Goal: Task Accomplishment & Management: Use online tool/utility

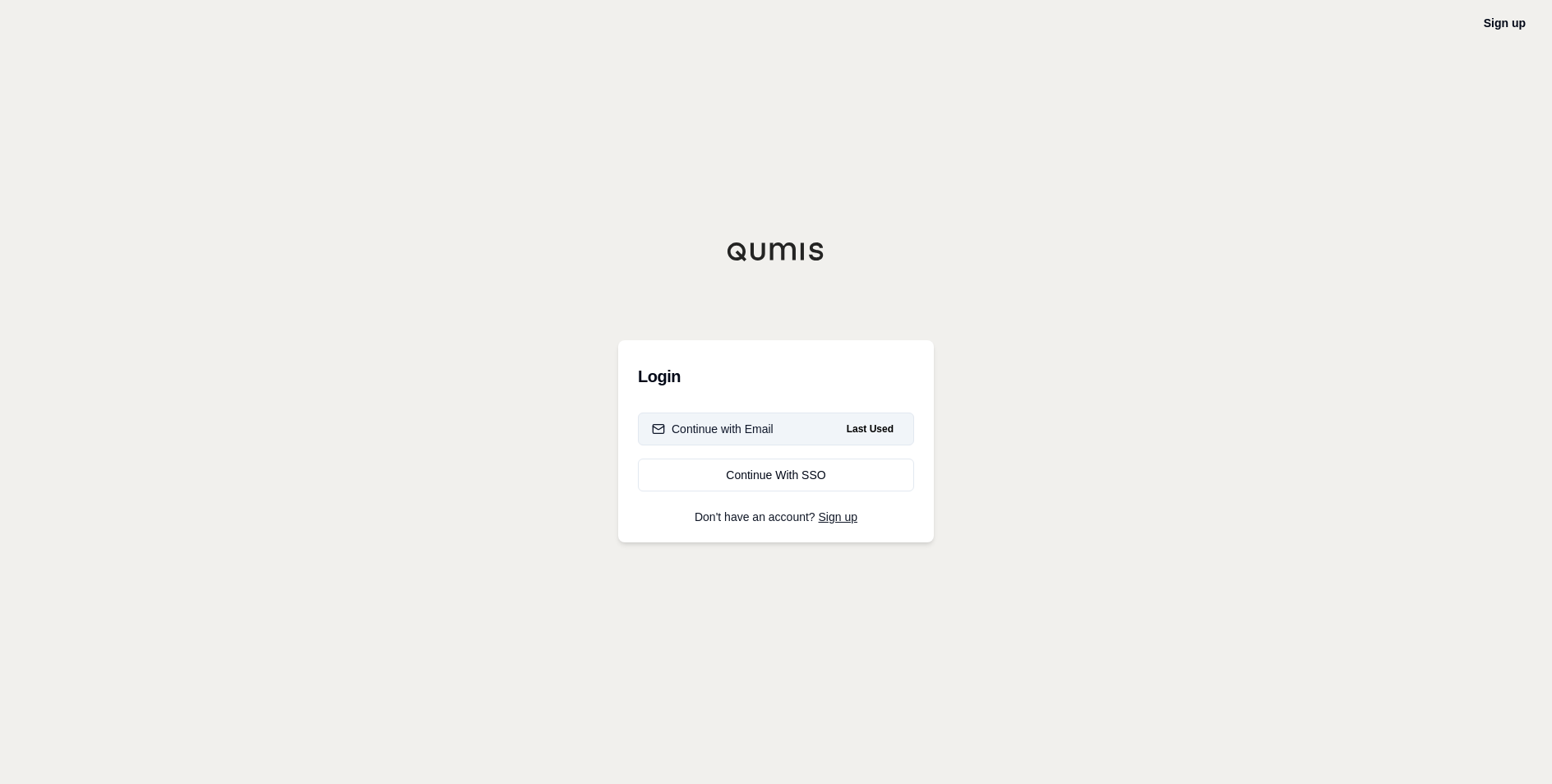
click at [770, 432] on div "Continue with Email" at bounding box center [713, 429] width 122 height 16
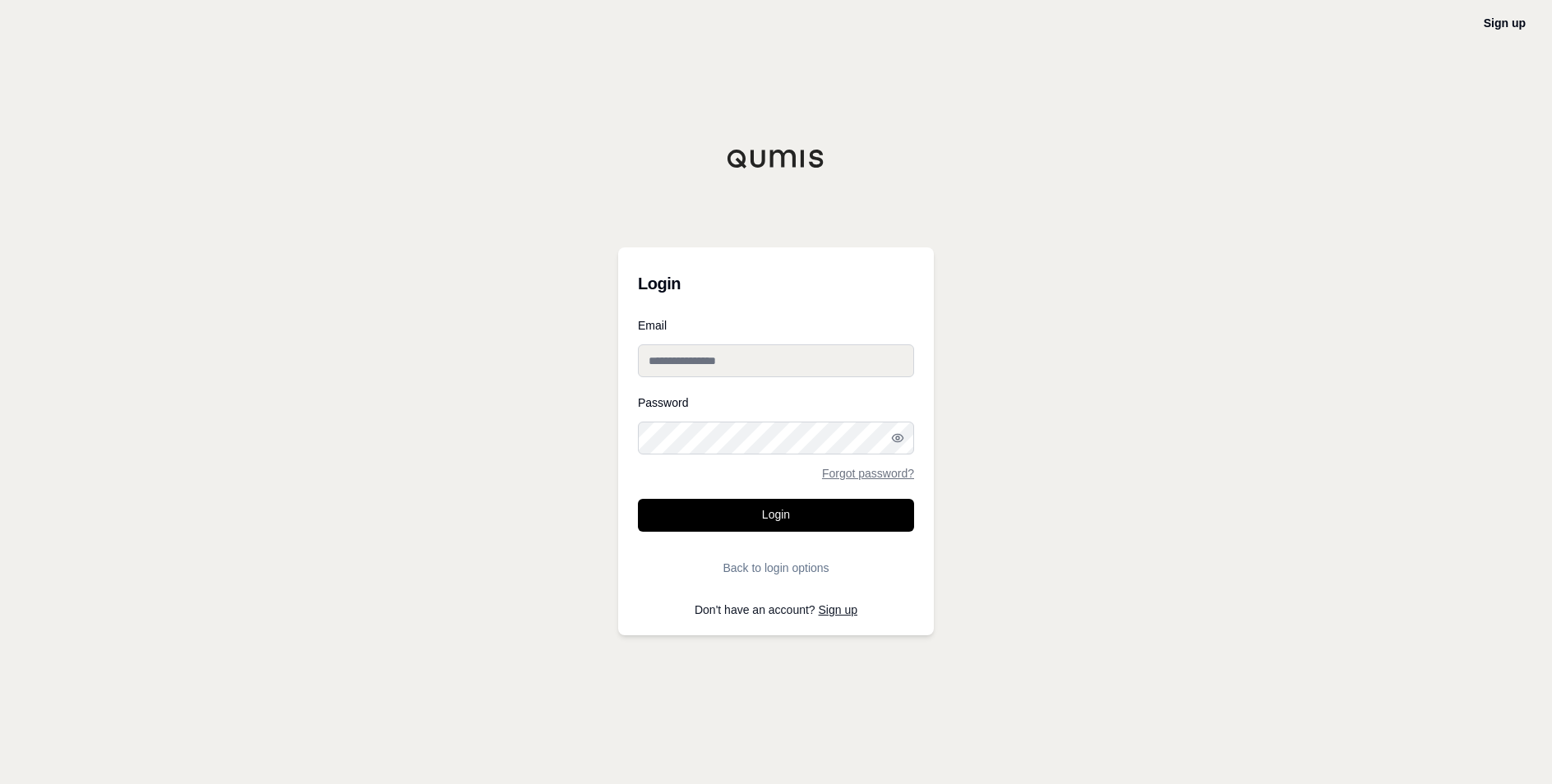
click at [708, 366] on input "Email" at bounding box center [775, 361] width 276 height 33
type input "**********"
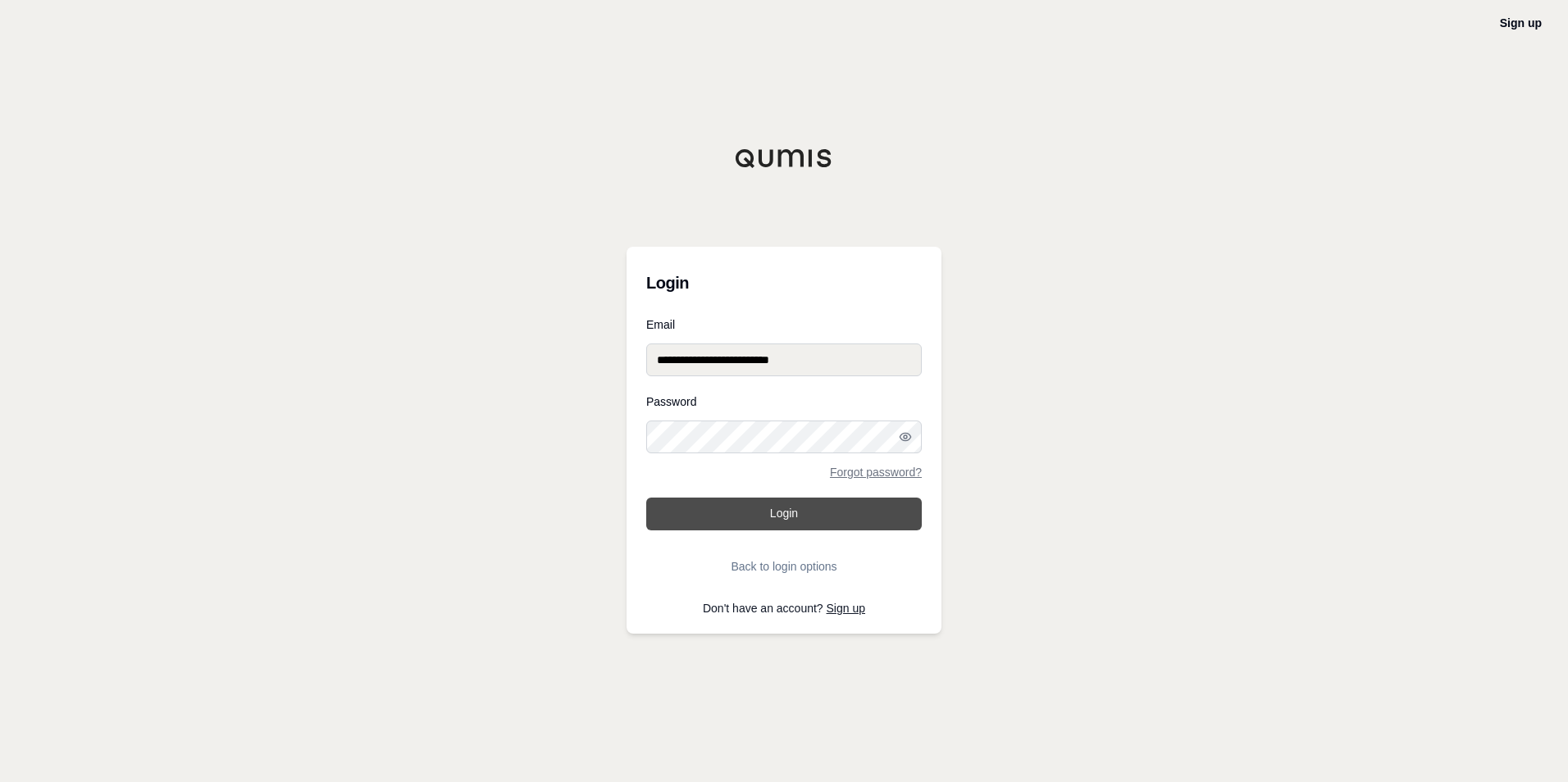
click at [762, 502] on button "Login" at bounding box center [783, 514] width 275 height 33
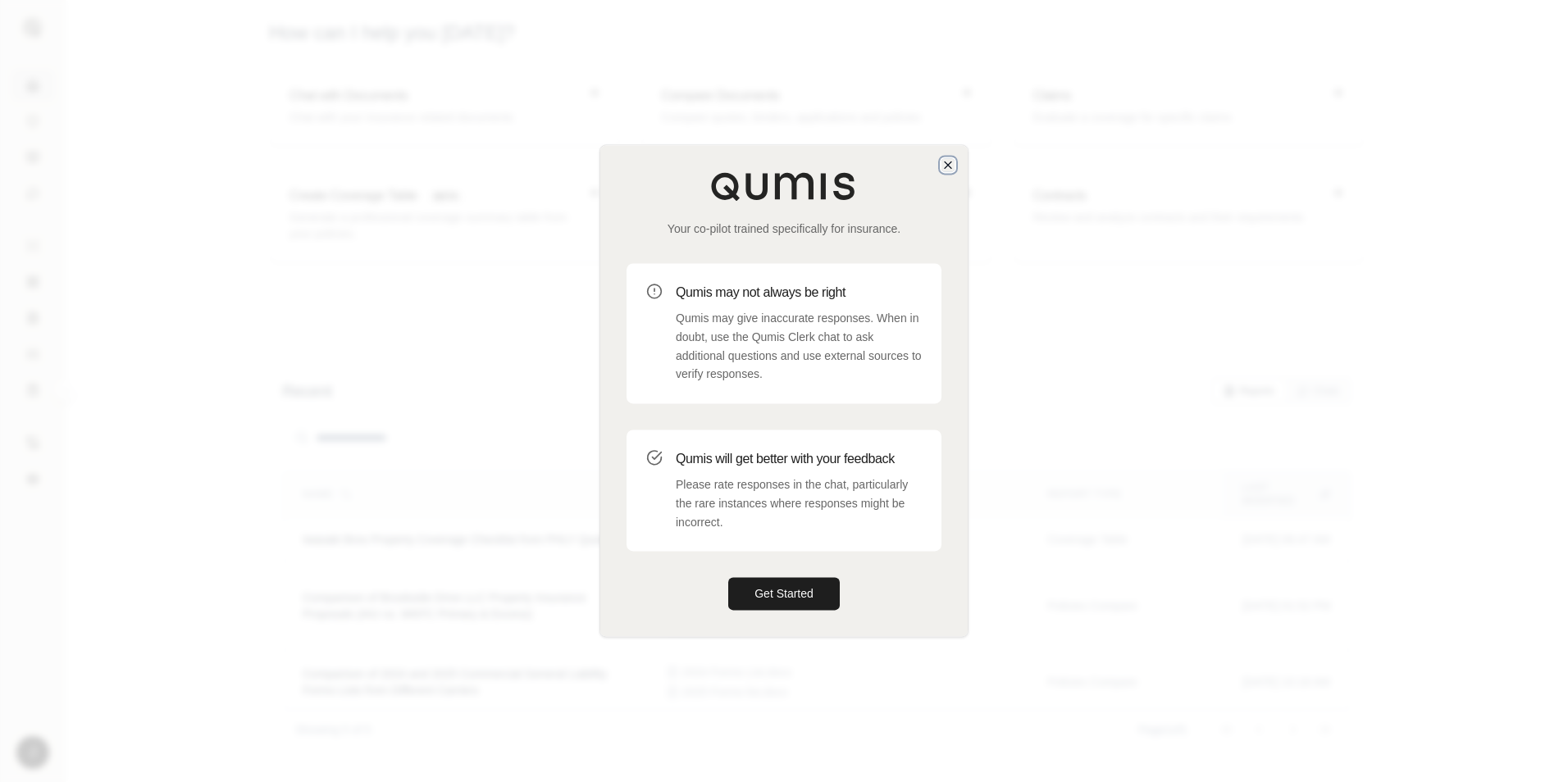
click at [951, 167] on icon "button" at bounding box center [948, 165] width 13 height 13
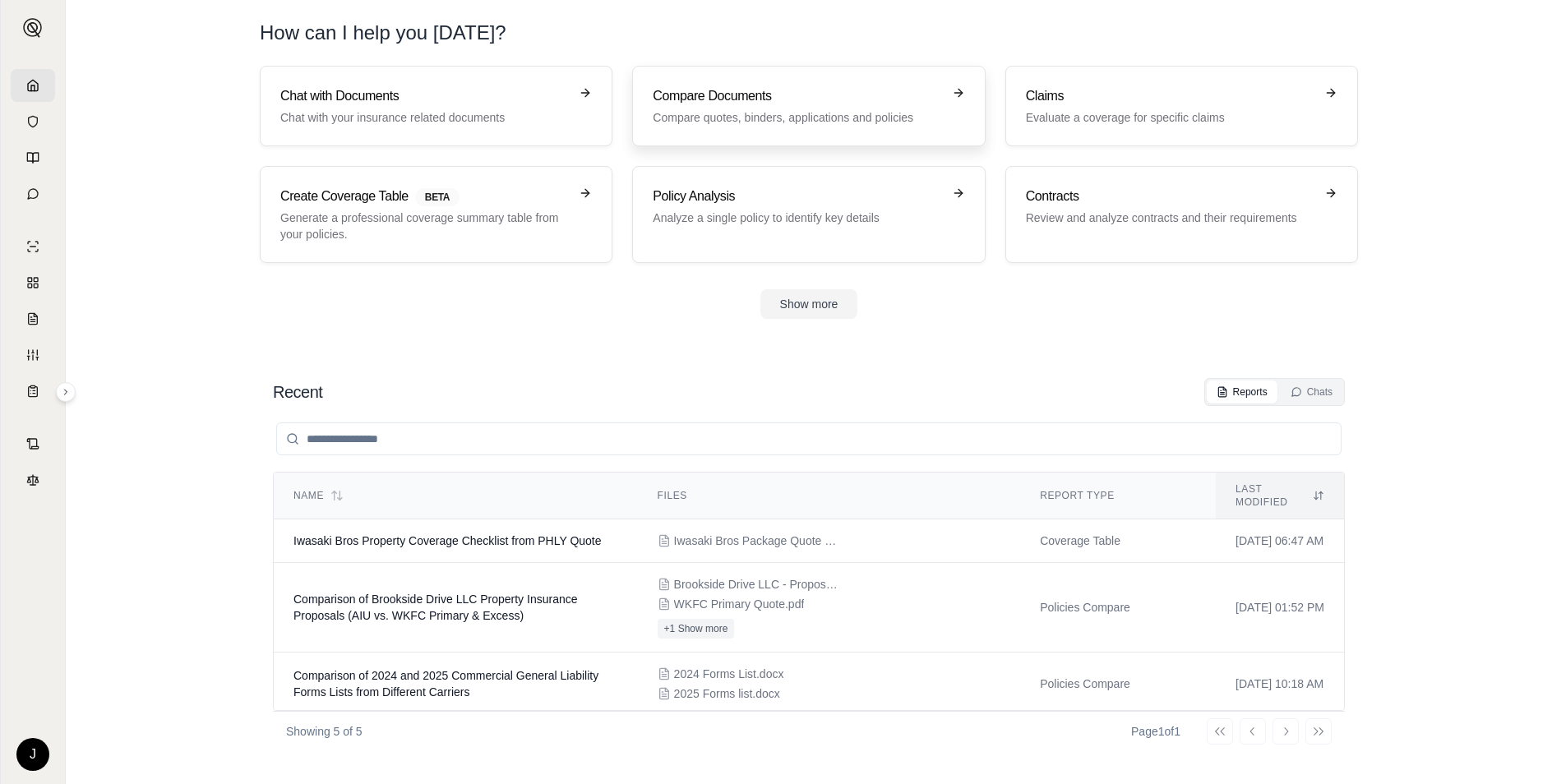
click at [778, 119] on p "Compare quotes, binders, applications and policies" at bounding box center [797, 118] width 288 height 16
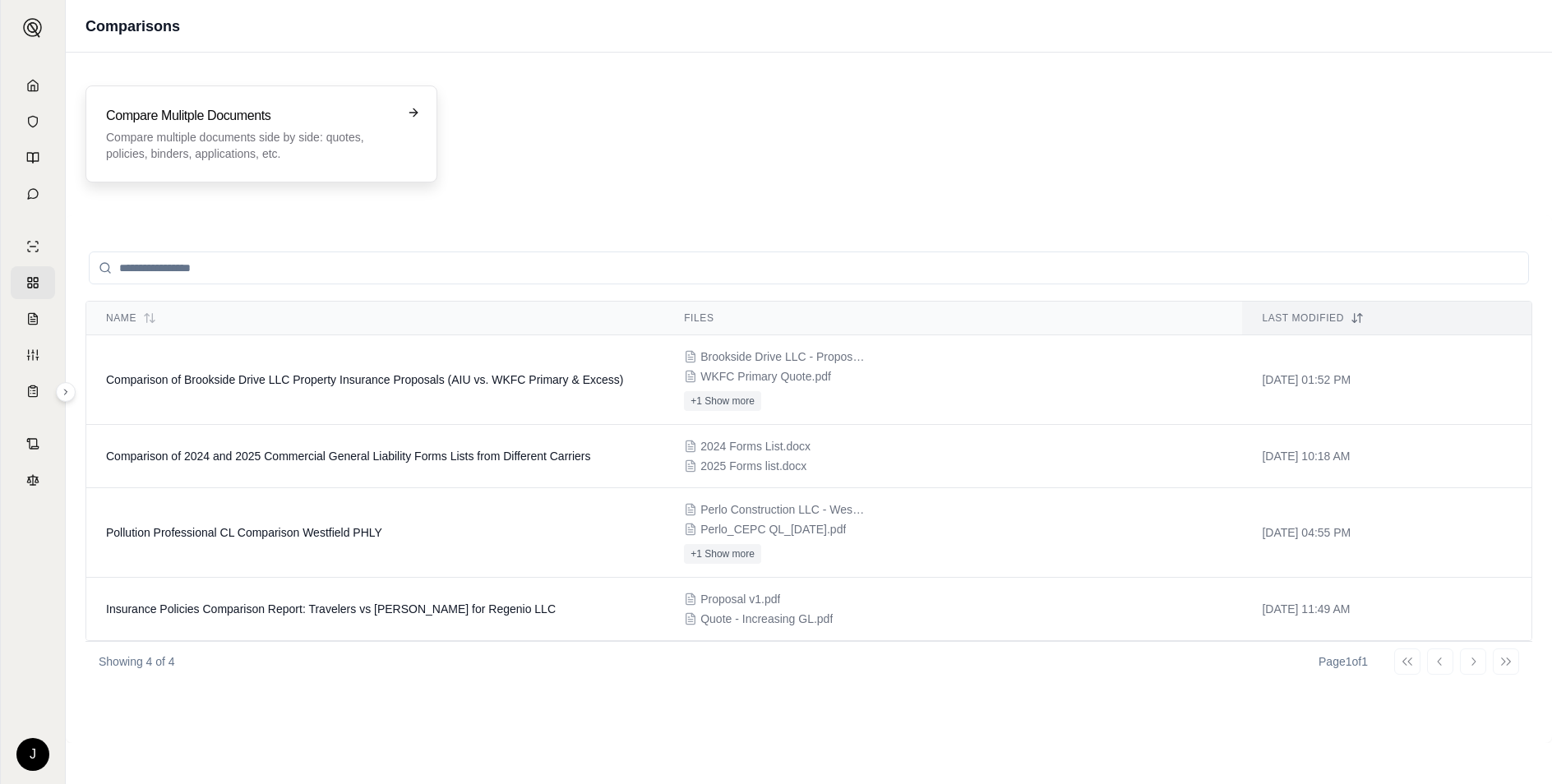
click at [348, 128] on div "Compare Mulitple Documents Compare multiple documents side by side: quotes, pol…" at bounding box center [250, 134] width 287 height 56
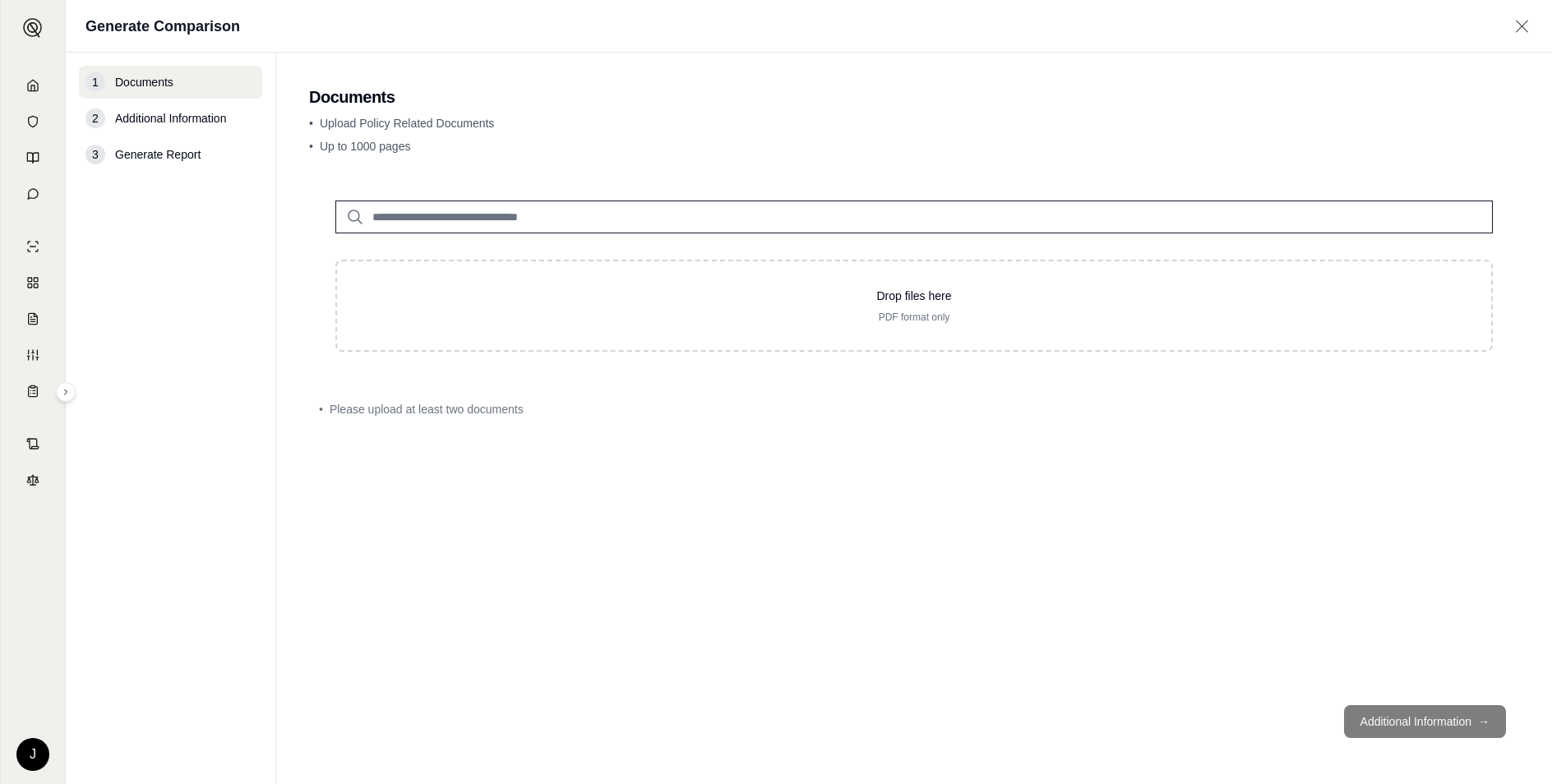
click at [510, 216] on input "search" at bounding box center [914, 217] width 1157 height 33
click at [490, 252] on div "Drop files here PDF format only" at bounding box center [914, 276] width 1210 height 203
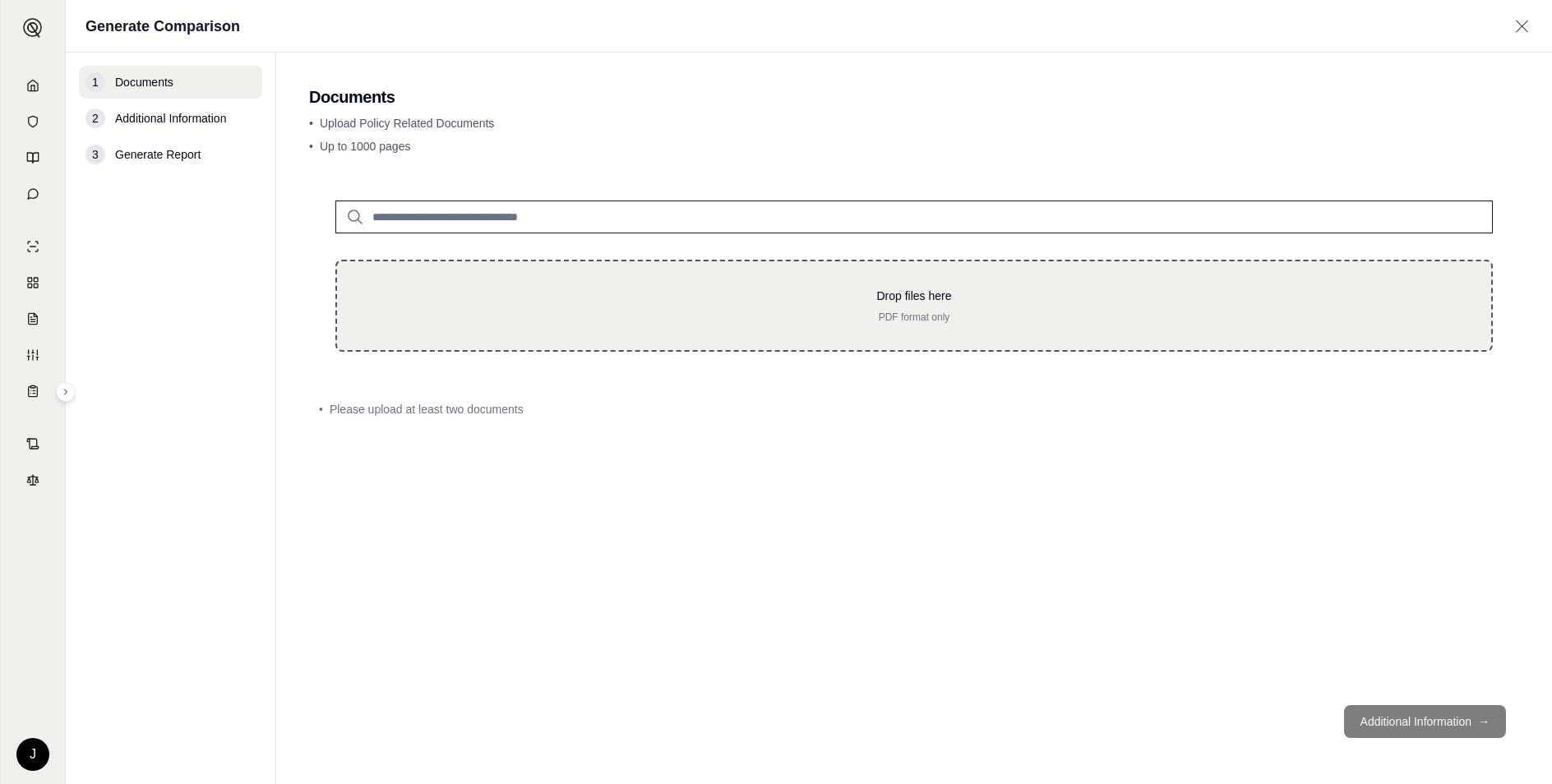
click at [486, 281] on div "Drop files here PDF format only" at bounding box center [914, 306] width 1157 height 92
type input "**********"
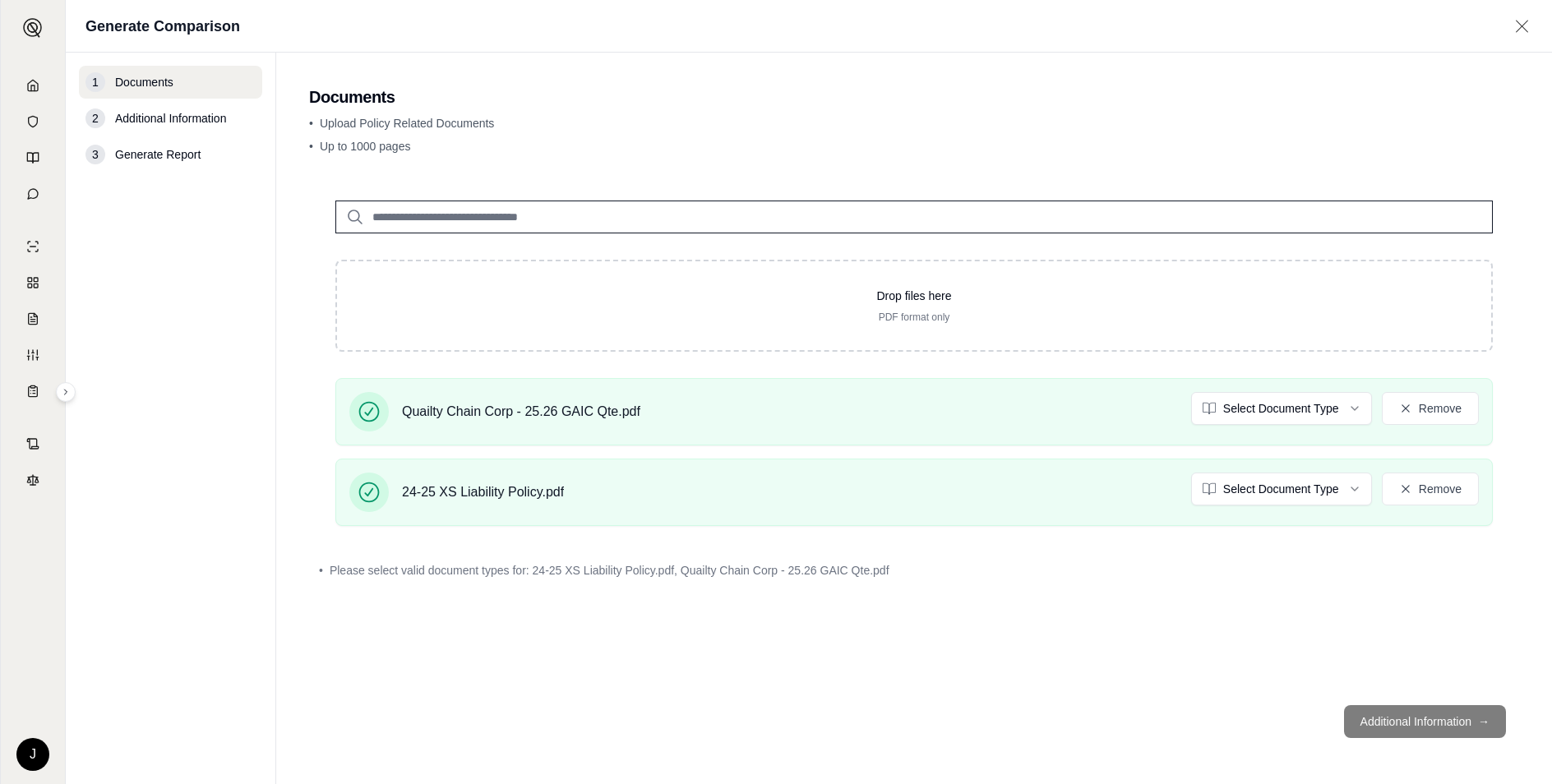
click at [1428, 724] on footer "Additional Information →" at bounding box center [914, 721] width 1210 height 59
click at [148, 124] on span "Additional Information" at bounding box center [171, 119] width 111 height 16
click at [659, 622] on div "Drop files here PDF format only Quailty Chain Corp - 25.26 GAIC Qte.pdf Select …" at bounding box center [914, 433] width 1210 height 518
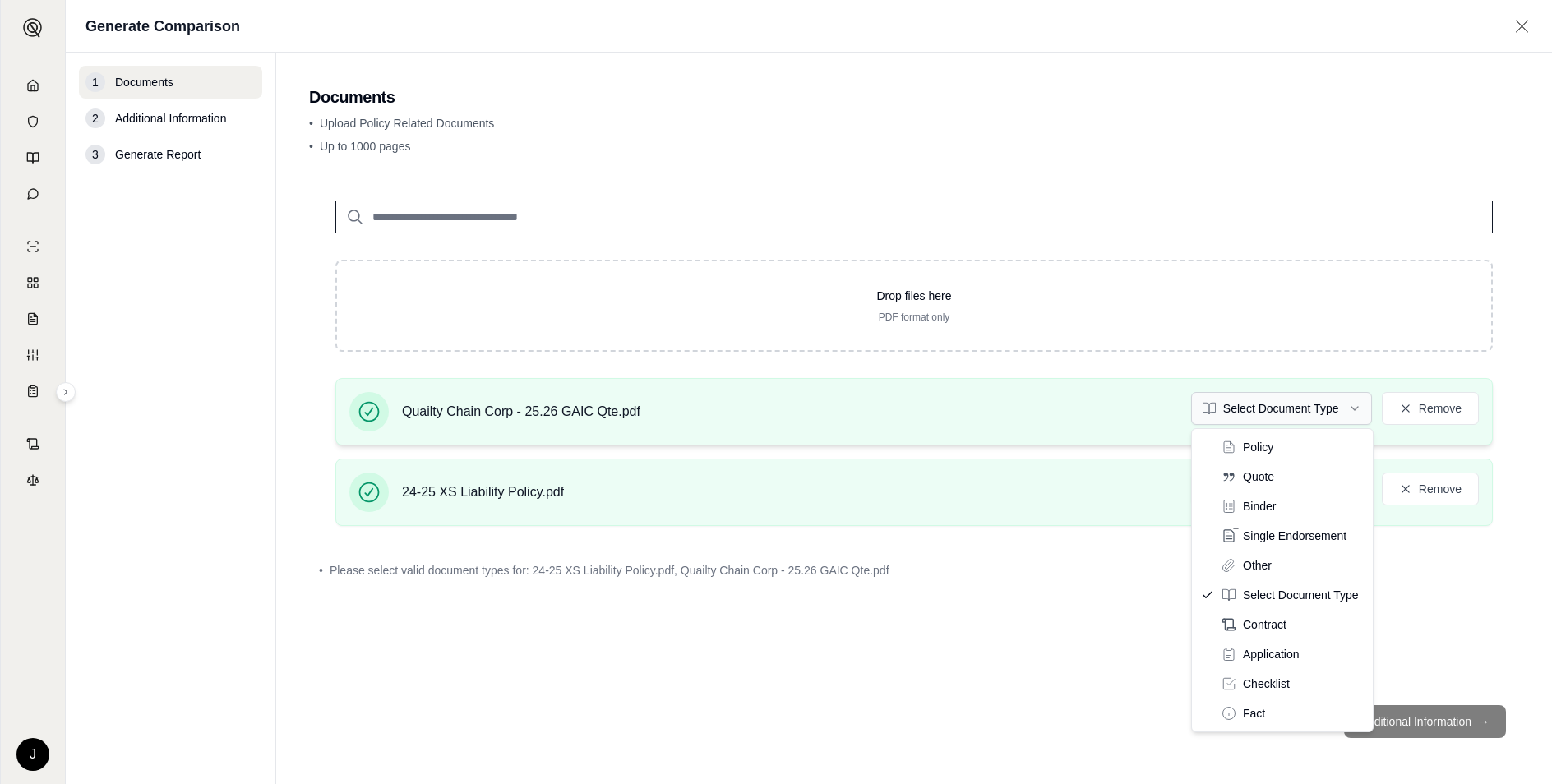
click at [1360, 412] on html "J Generate Comparison 1 Documents 2 Additional Information 3 Generate Report Do…" at bounding box center [776, 392] width 1552 height 784
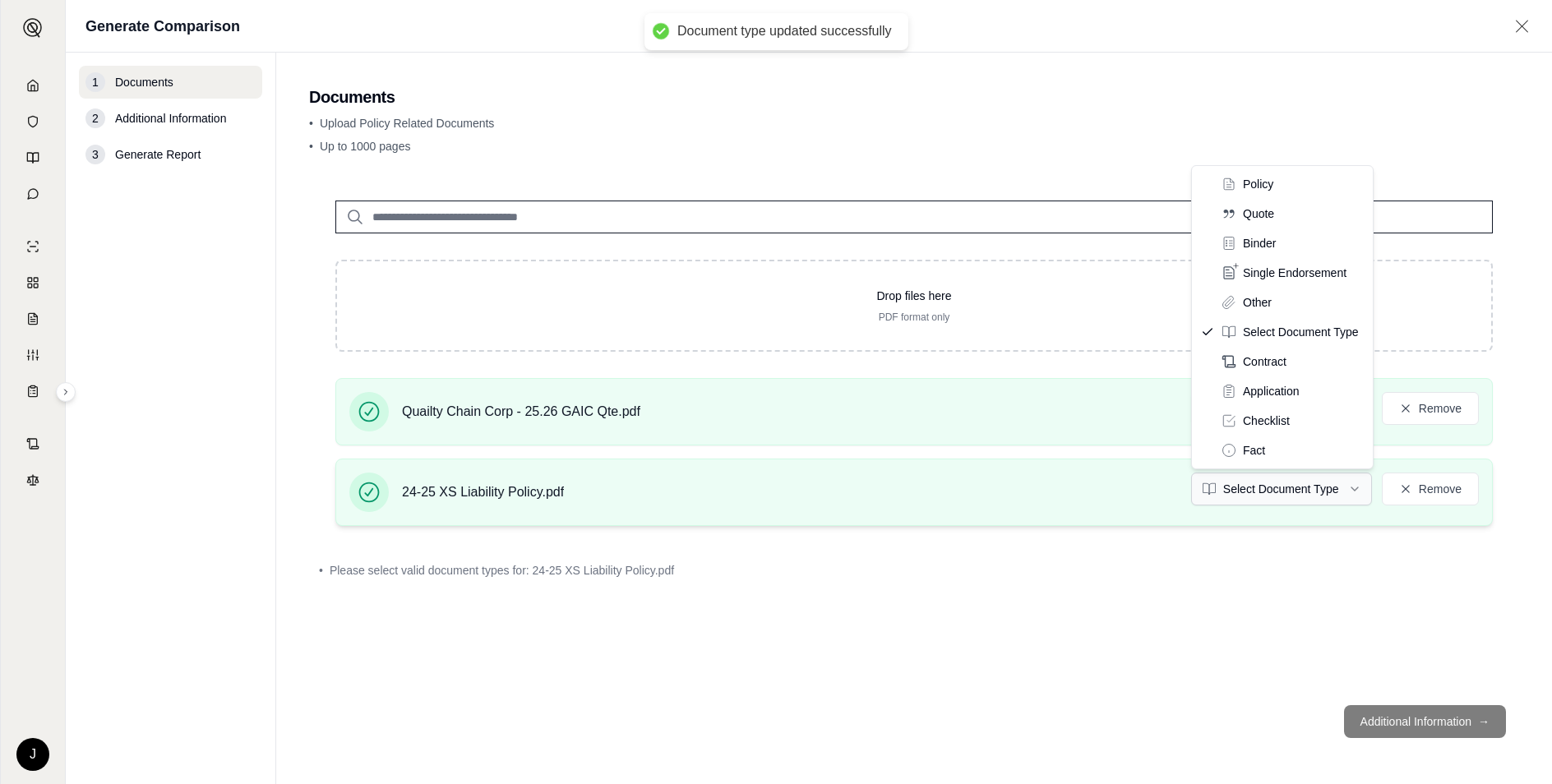
click at [1314, 491] on html "Document type updated successfully J Generate Comparison 1 Documents 2 Addition…" at bounding box center [776, 392] width 1552 height 784
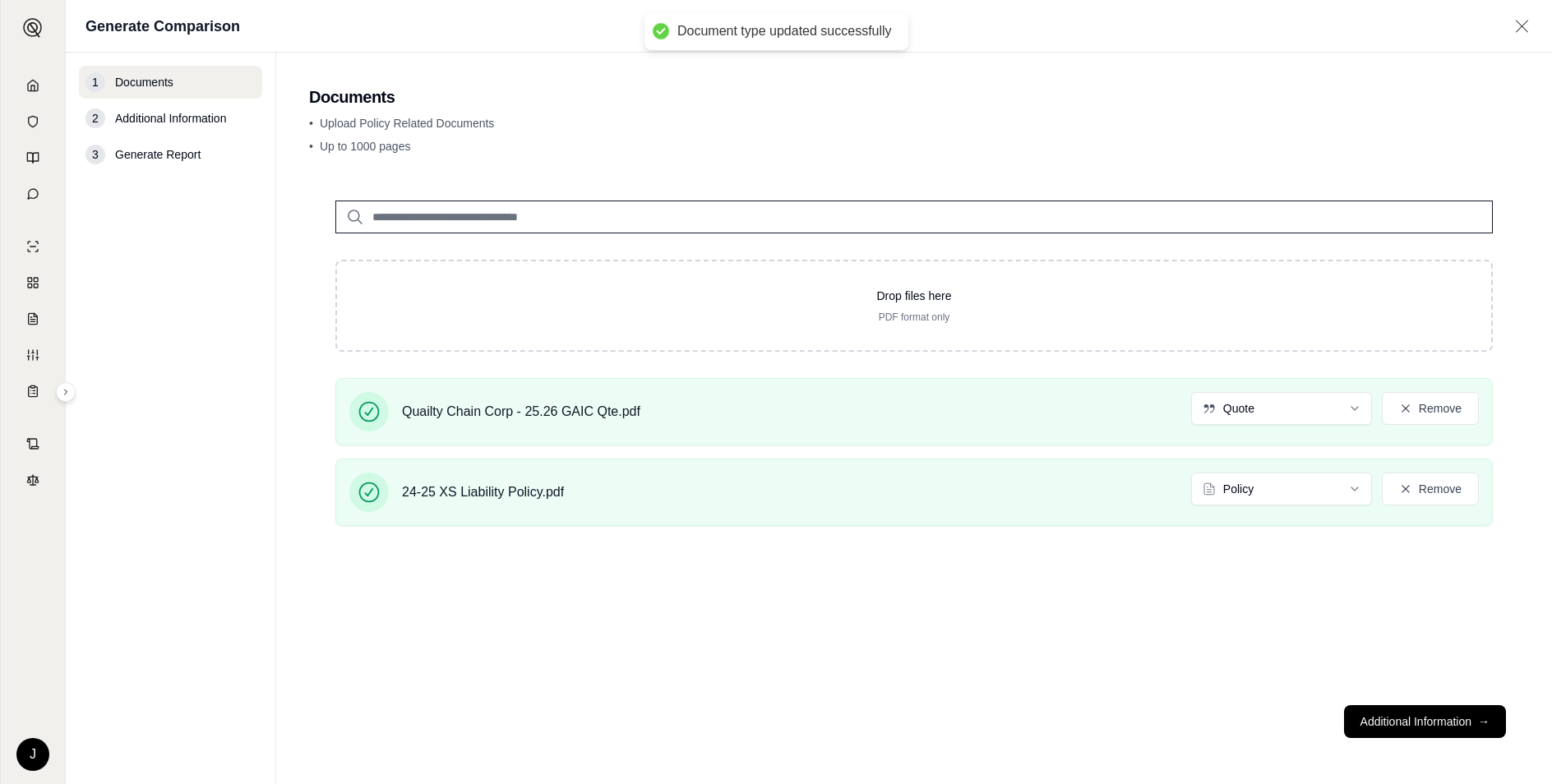
click at [1221, 725] on footer "Additional Information →" at bounding box center [914, 721] width 1210 height 59
click at [1424, 723] on button "Additional Information →" at bounding box center [1425, 721] width 162 height 33
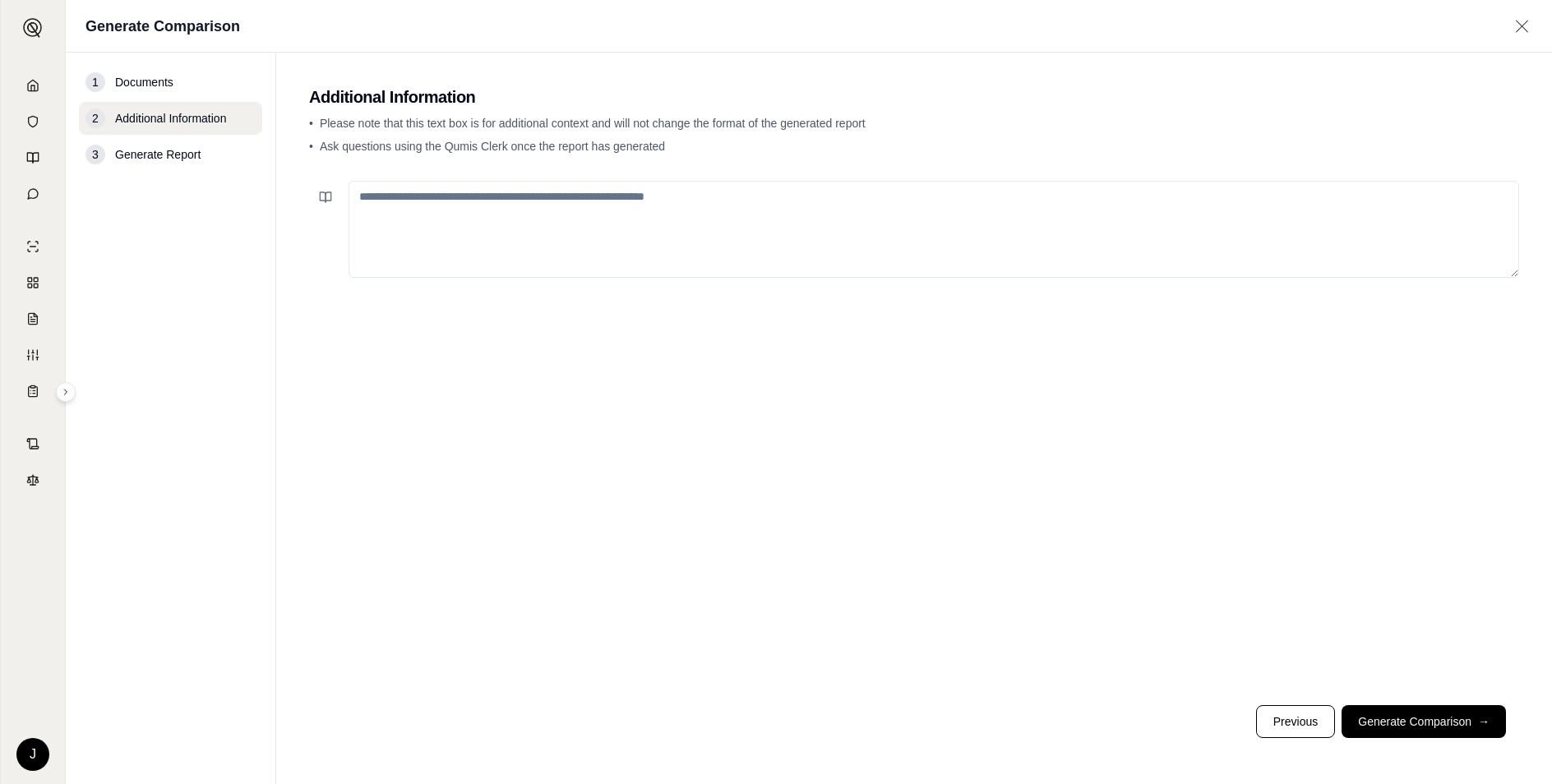
click at [541, 232] on textarea at bounding box center [933, 230] width 1171 height 97
type textarea "**********"
click at [1407, 732] on button "Generate Comparison →" at bounding box center [1424, 721] width 165 height 33
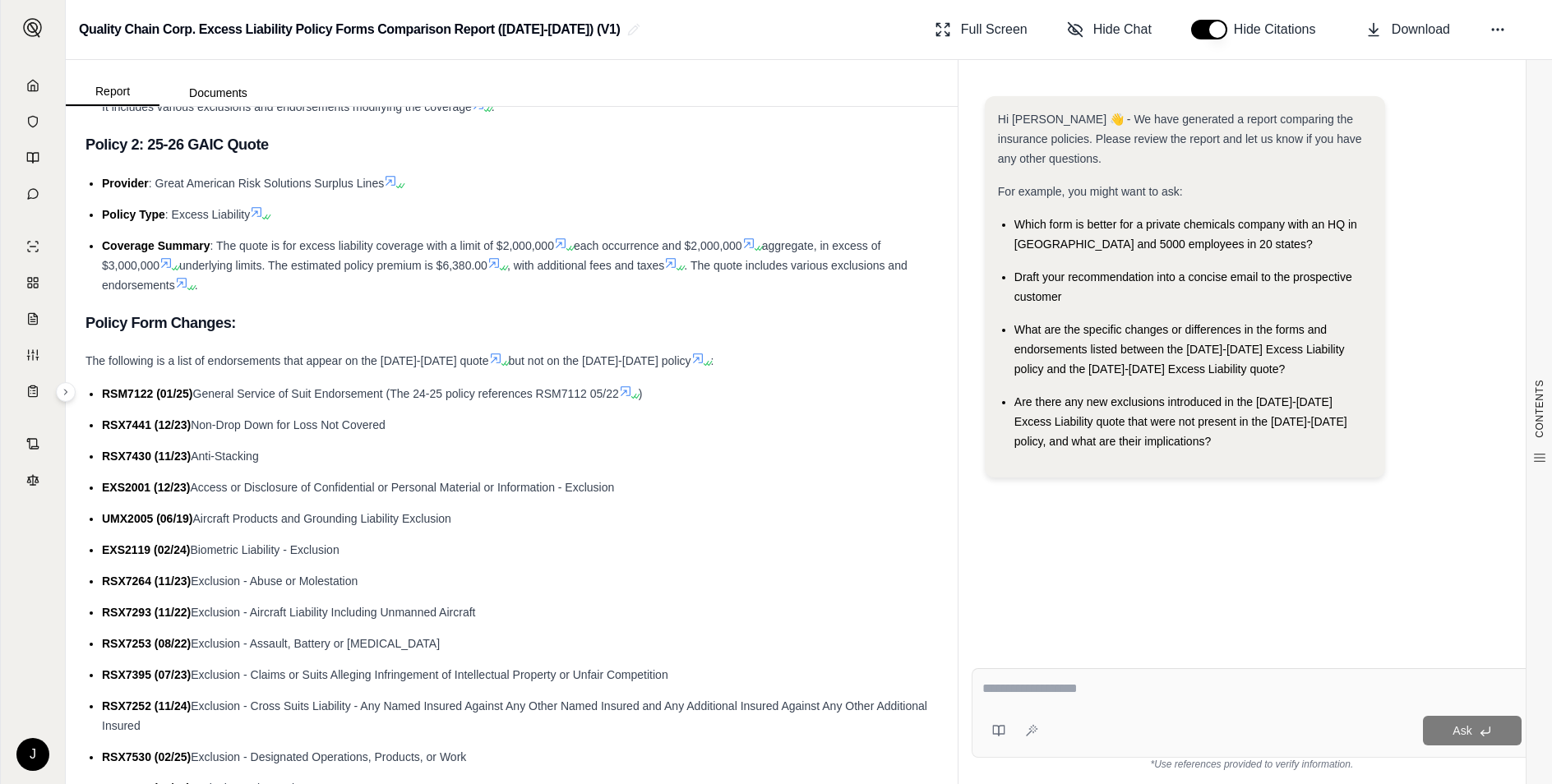
scroll to position [657, 0]
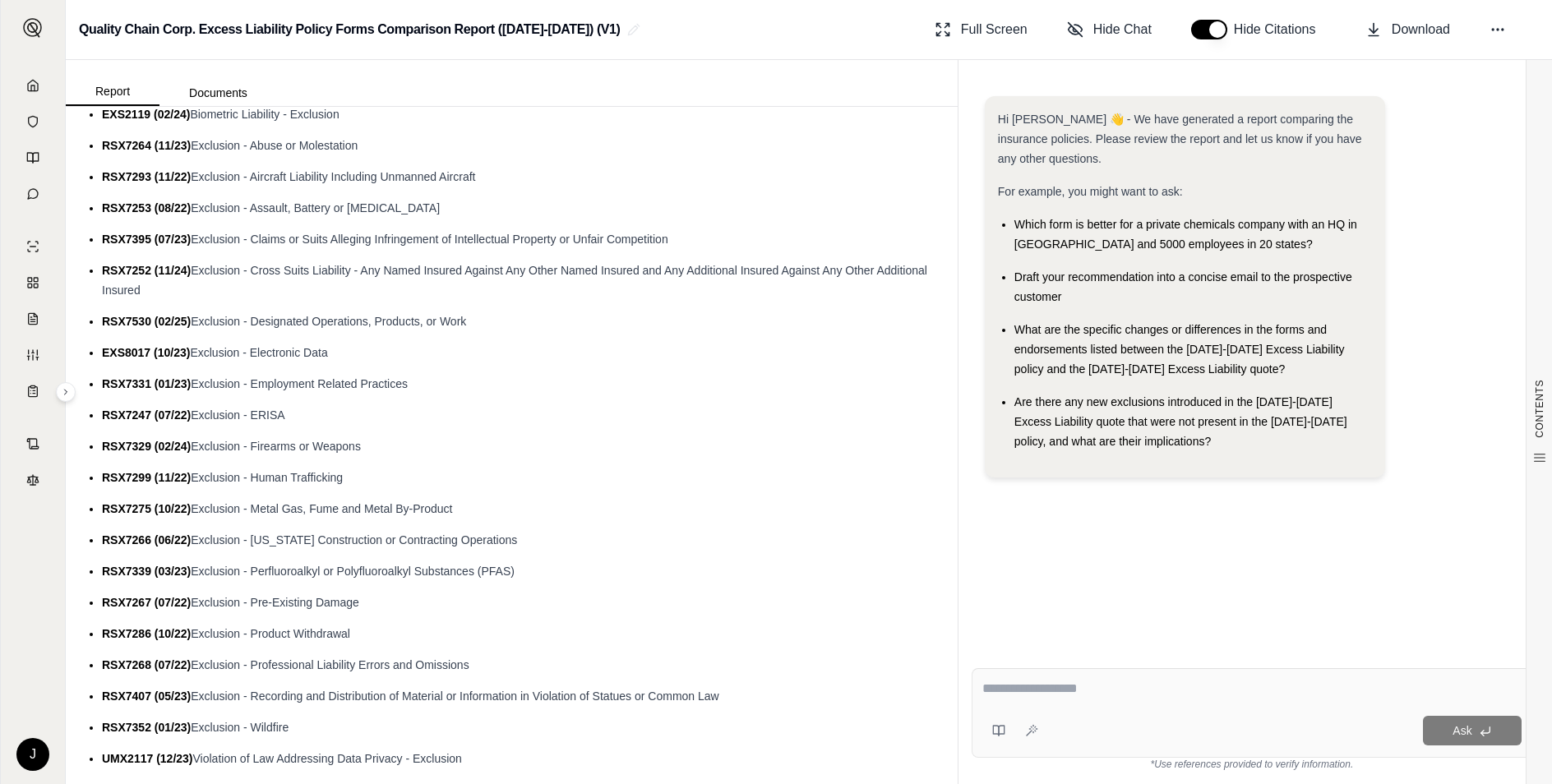
scroll to position [1232, 0]
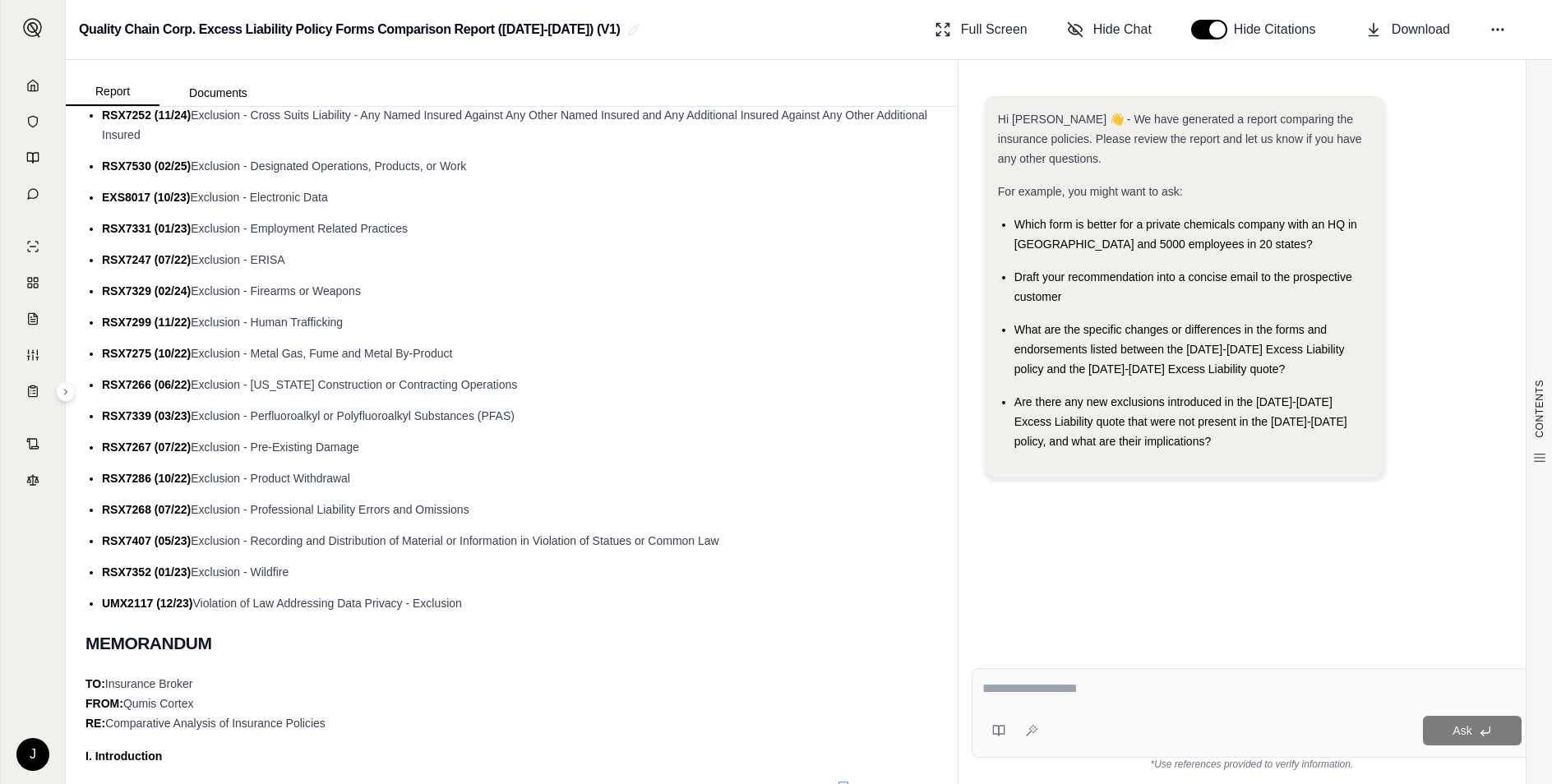
drag, startPoint x: 86, startPoint y: 345, endPoint x: 468, endPoint y: 605, distance: 462.1
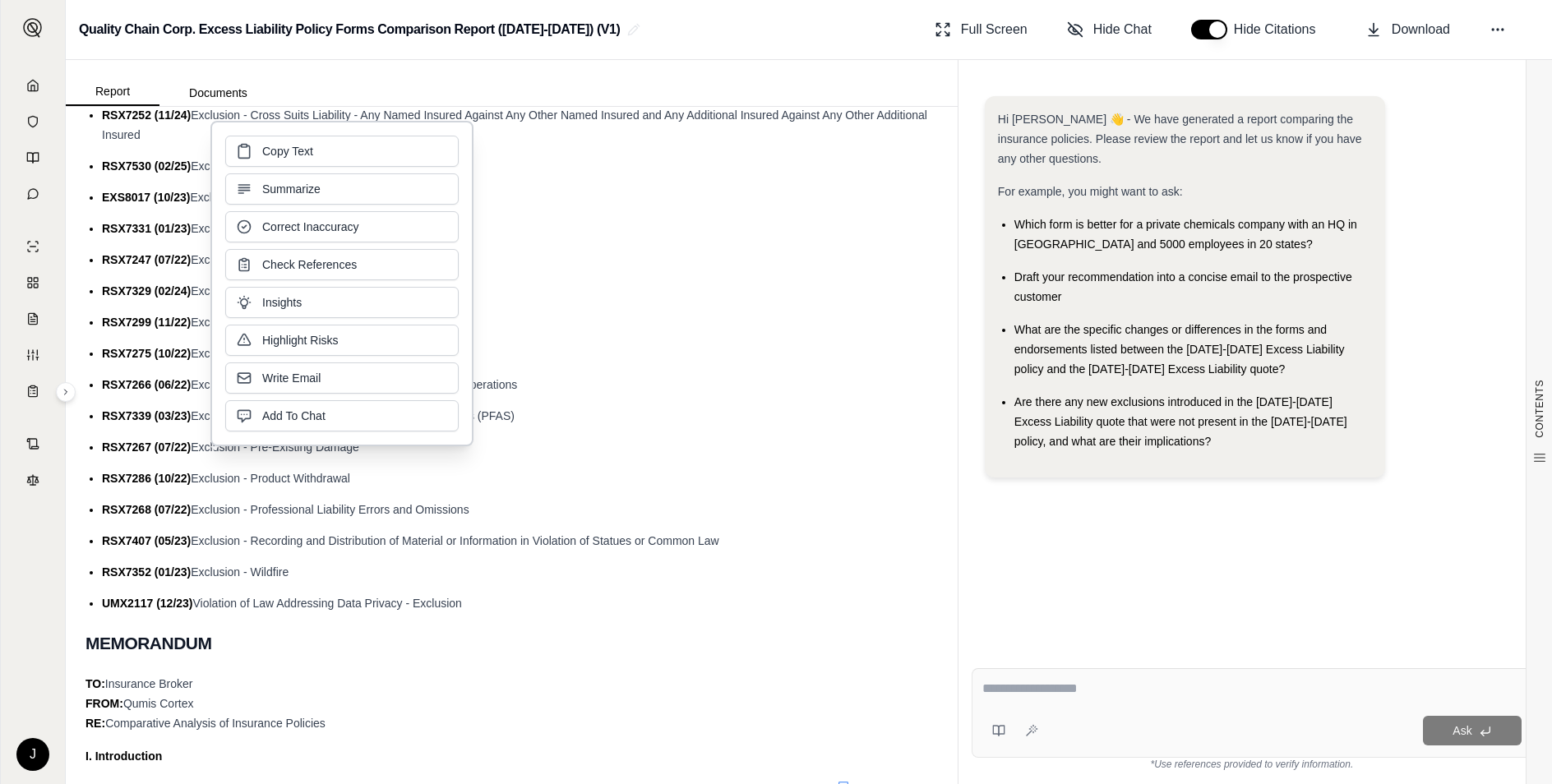
copy div "The following is a list of endorsements that appear on the [DATE]-[DATE] quote …"
click at [292, 86] on div "Report Documents" at bounding box center [512, 83] width 892 height 46
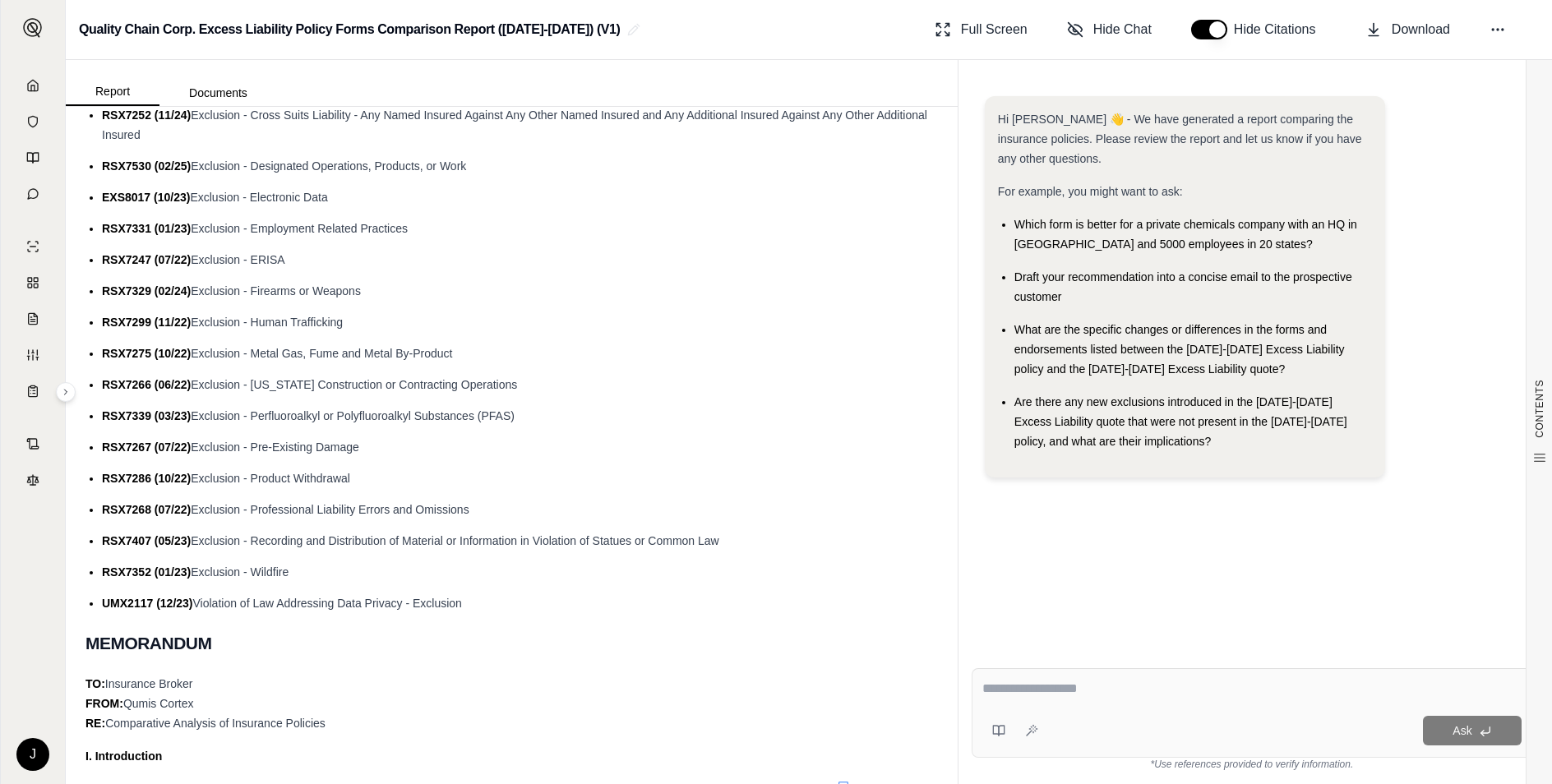
click at [1050, 355] on span "What are the specific changes or differences in the forms and endorsements list…" at bounding box center [1179, 349] width 330 height 53
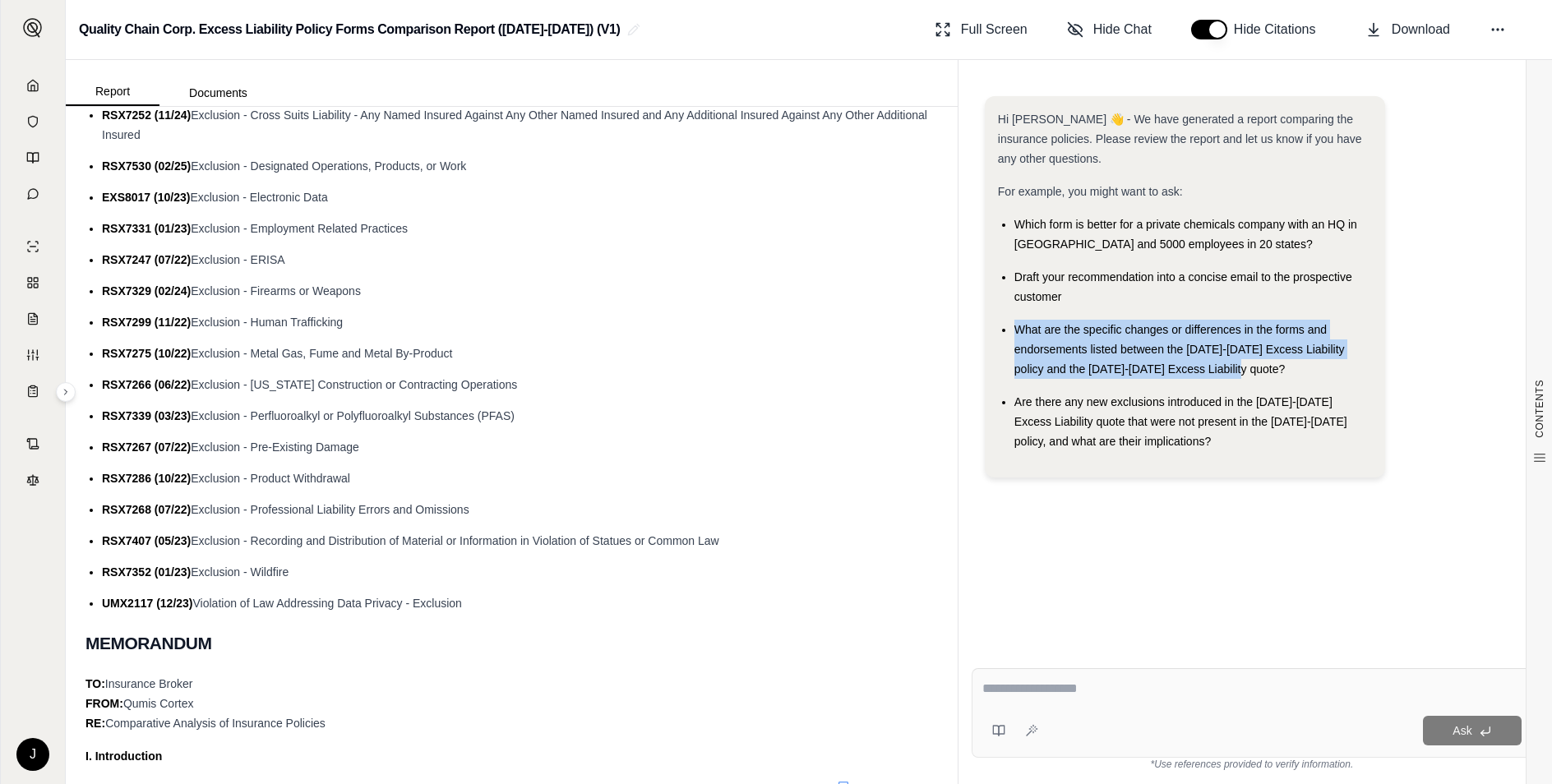
drag, startPoint x: 1019, startPoint y: 329, endPoint x: 1238, endPoint y: 367, distance: 222.3
click at [1238, 367] on div "What are the specific changes or differences in the forms and endorsements list…" at bounding box center [1193, 349] width 358 height 59
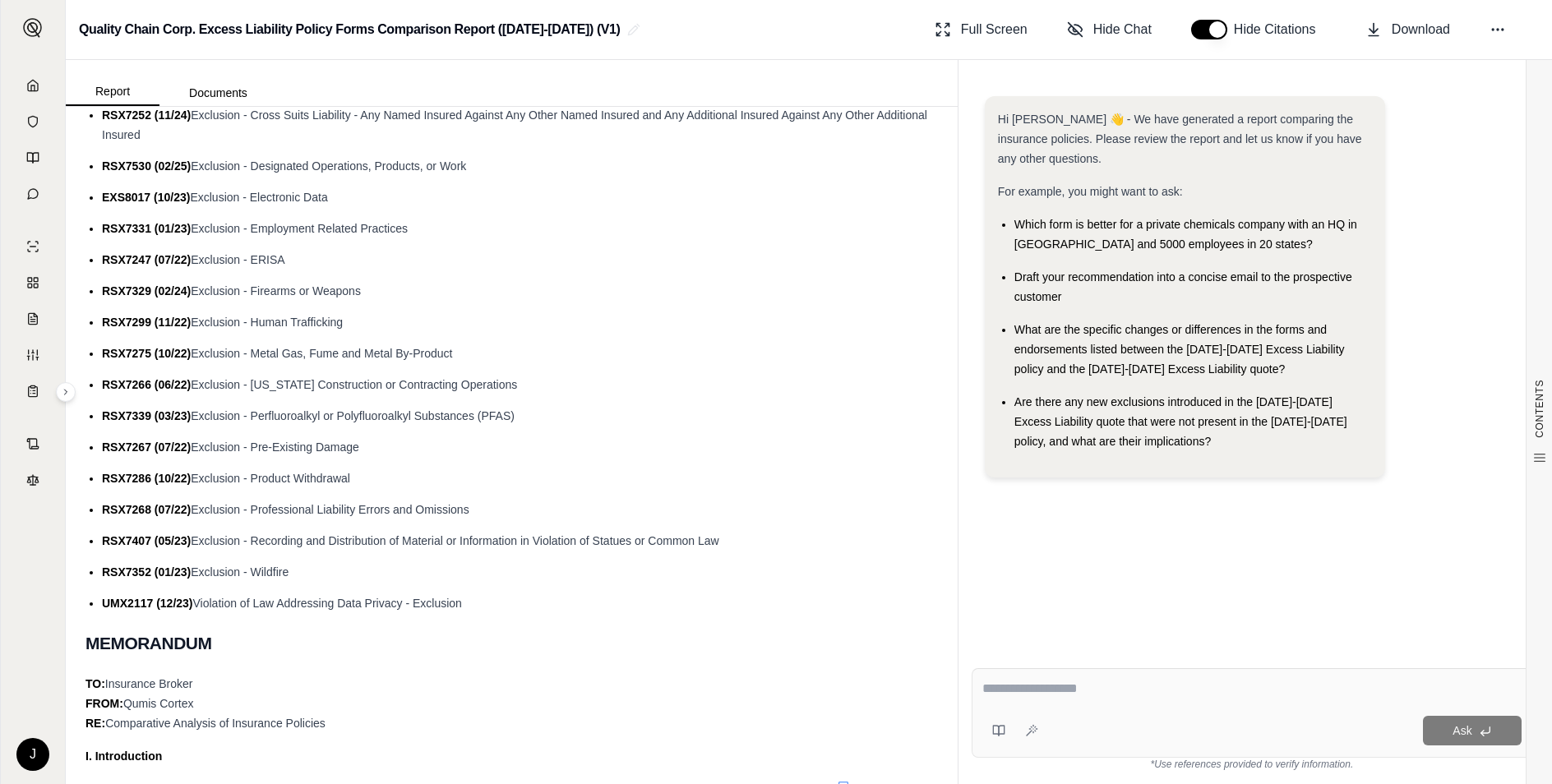
click at [1120, 360] on div "What are the specific changes or differences in the forms and endorsements list…" at bounding box center [1193, 349] width 358 height 59
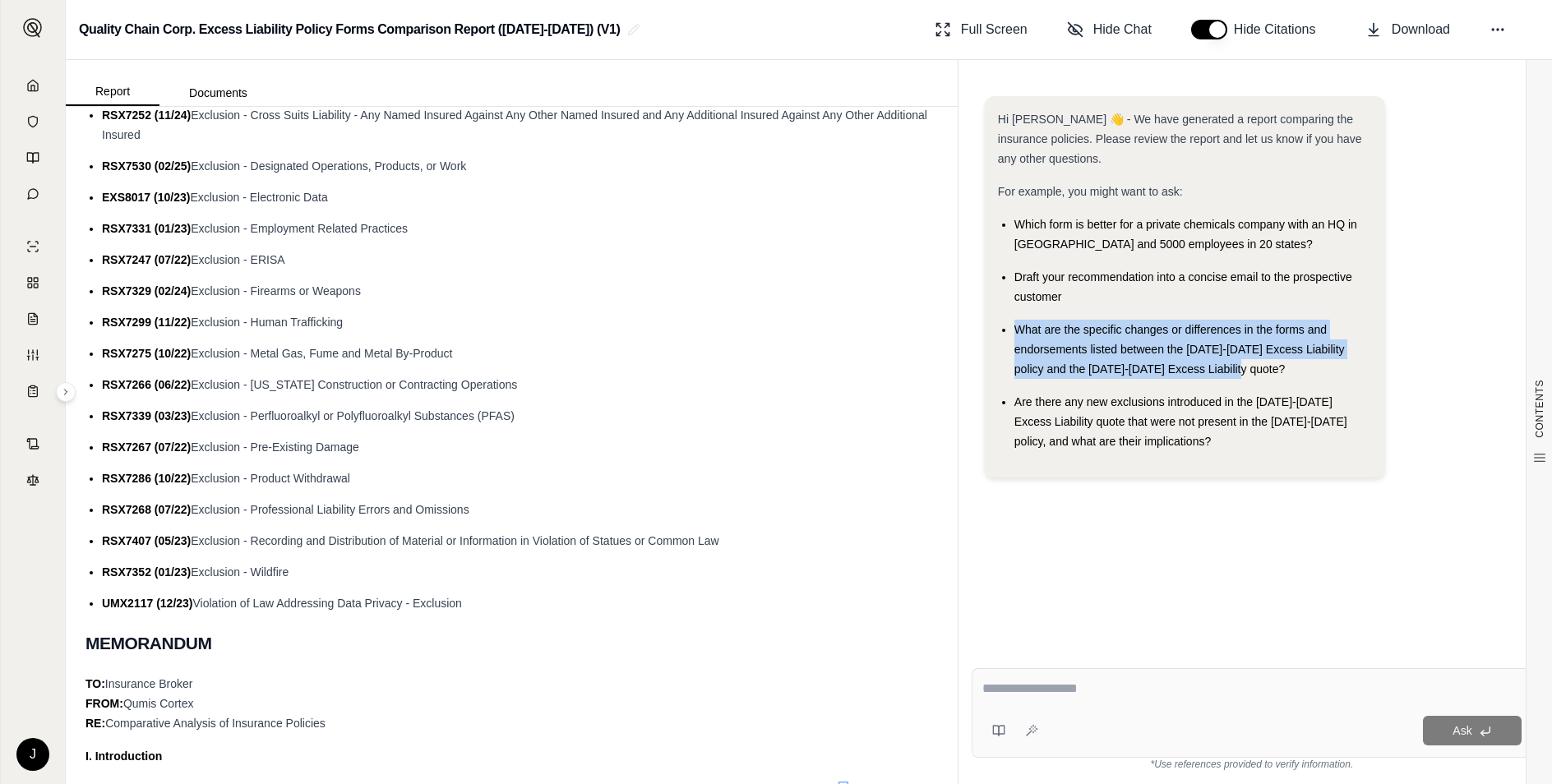
drag, startPoint x: 1016, startPoint y: 330, endPoint x: 1228, endPoint y: 376, distance: 216.9
click at [1228, 376] on div "What are the specific changes or differences in the forms and endorsements list…" at bounding box center [1193, 349] width 358 height 59
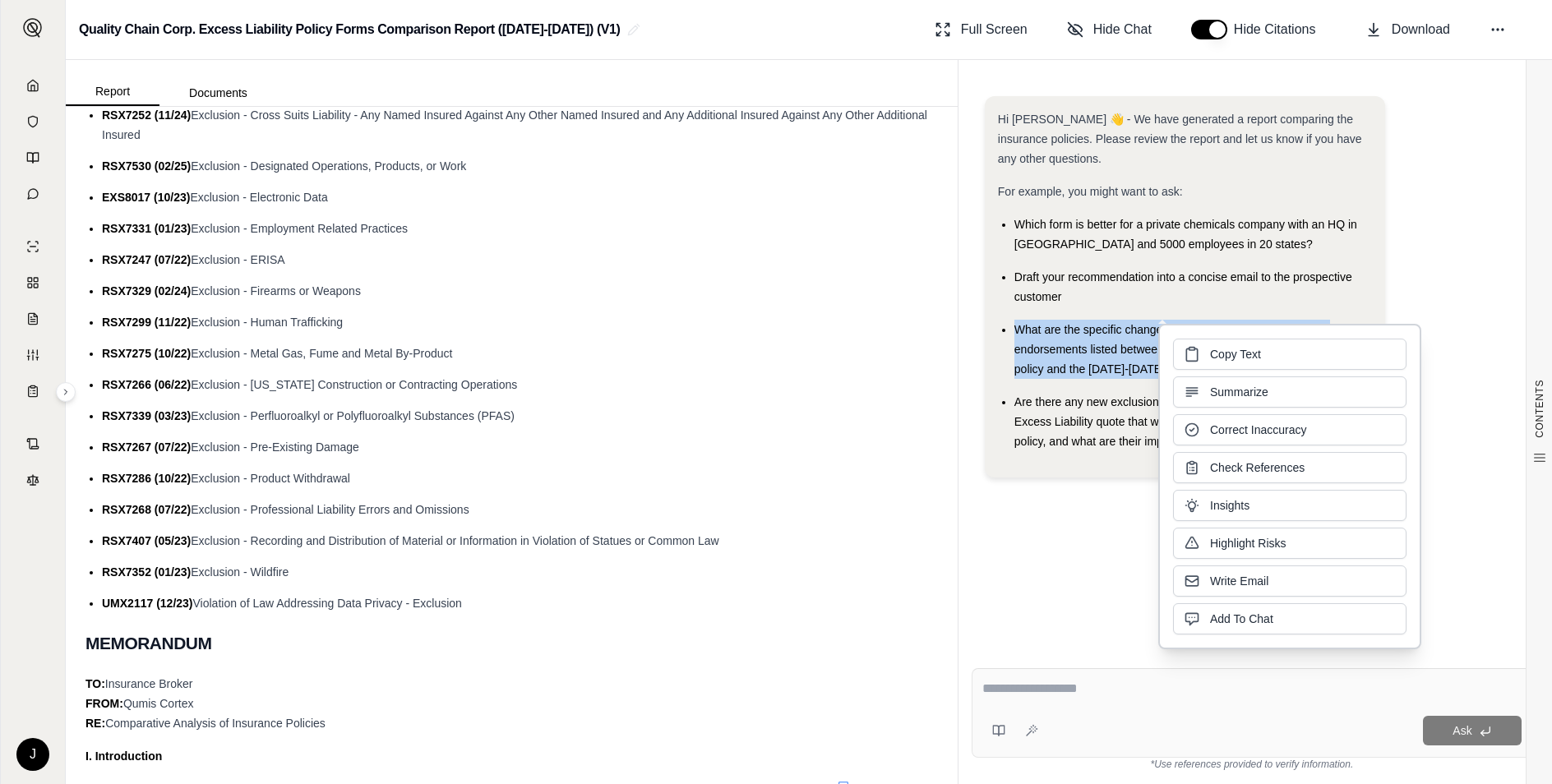
drag, startPoint x: 1228, startPoint y: 376, endPoint x: 1109, endPoint y: 364, distance: 119.6
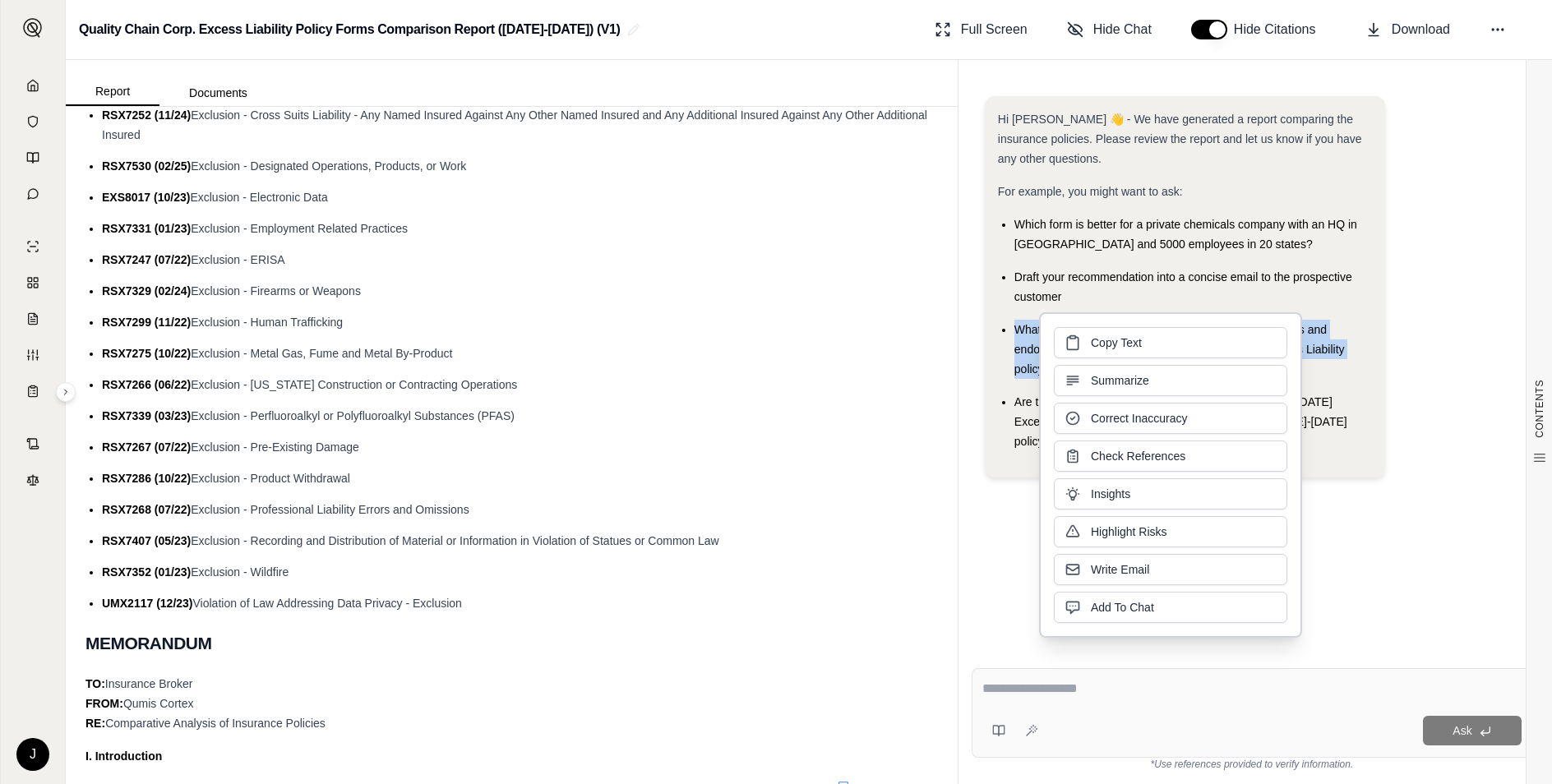
drag, startPoint x: 1109, startPoint y: 364, endPoint x: 1097, endPoint y: 343, distance: 24.2
click at [1097, 343] on span "Copy Text" at bounding box center [1116, 343] width 51 height 16
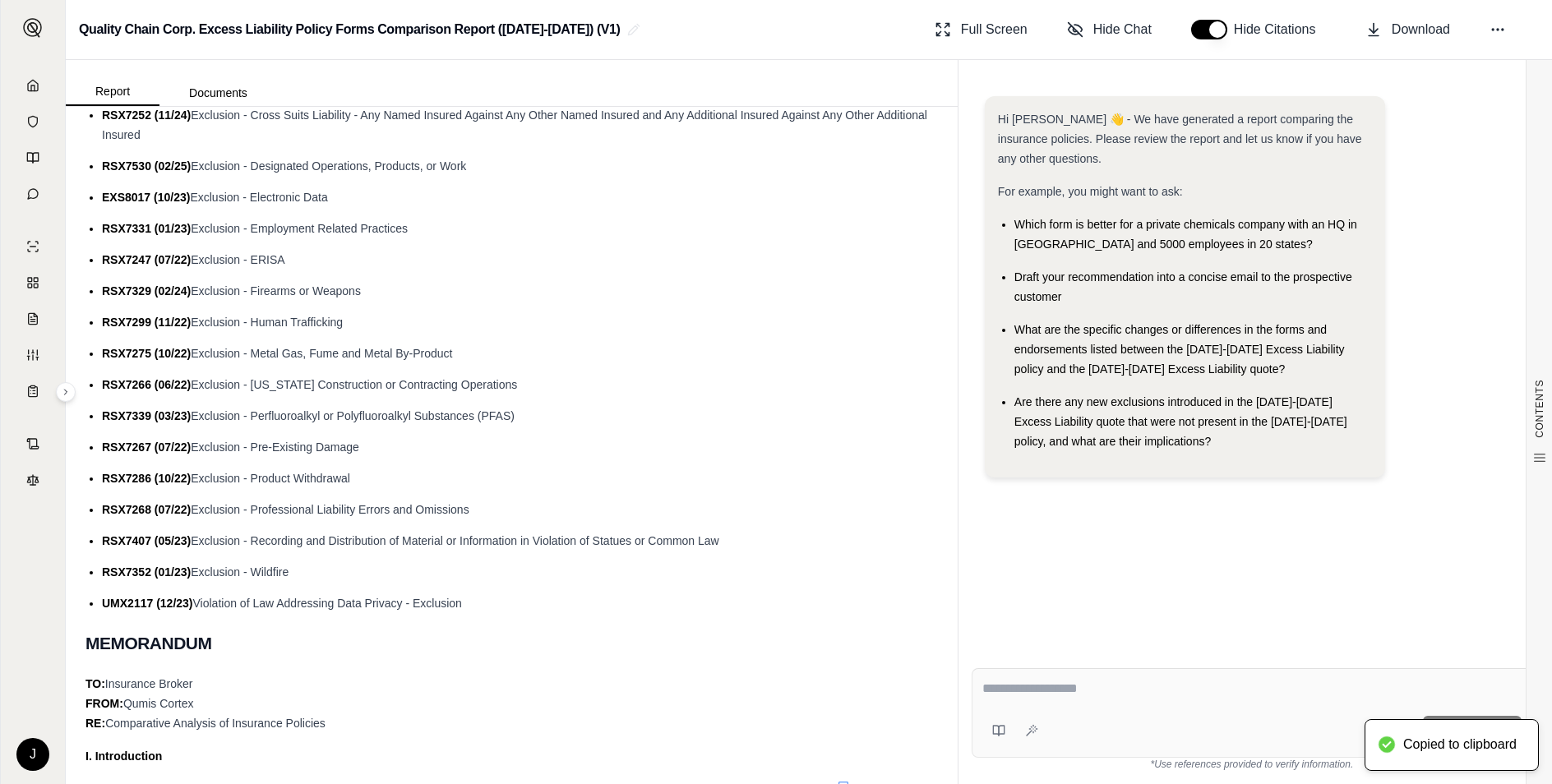
click at [1120, 712] on div "Ask" at bounding box center [1252, 712] width 561 height 90
paste textarea "**********"
type textarea "**********"
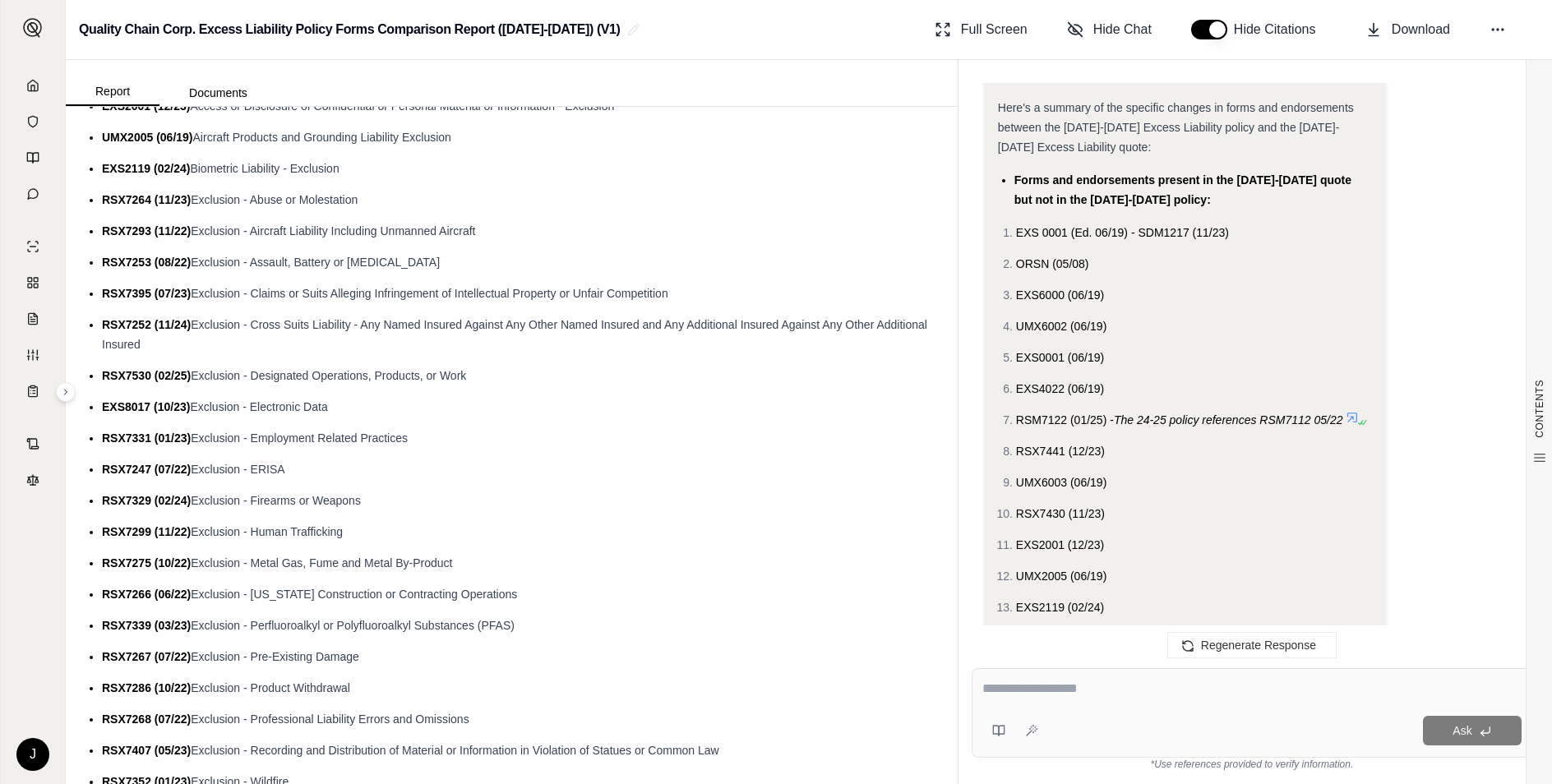
scroll to position [985, 0]
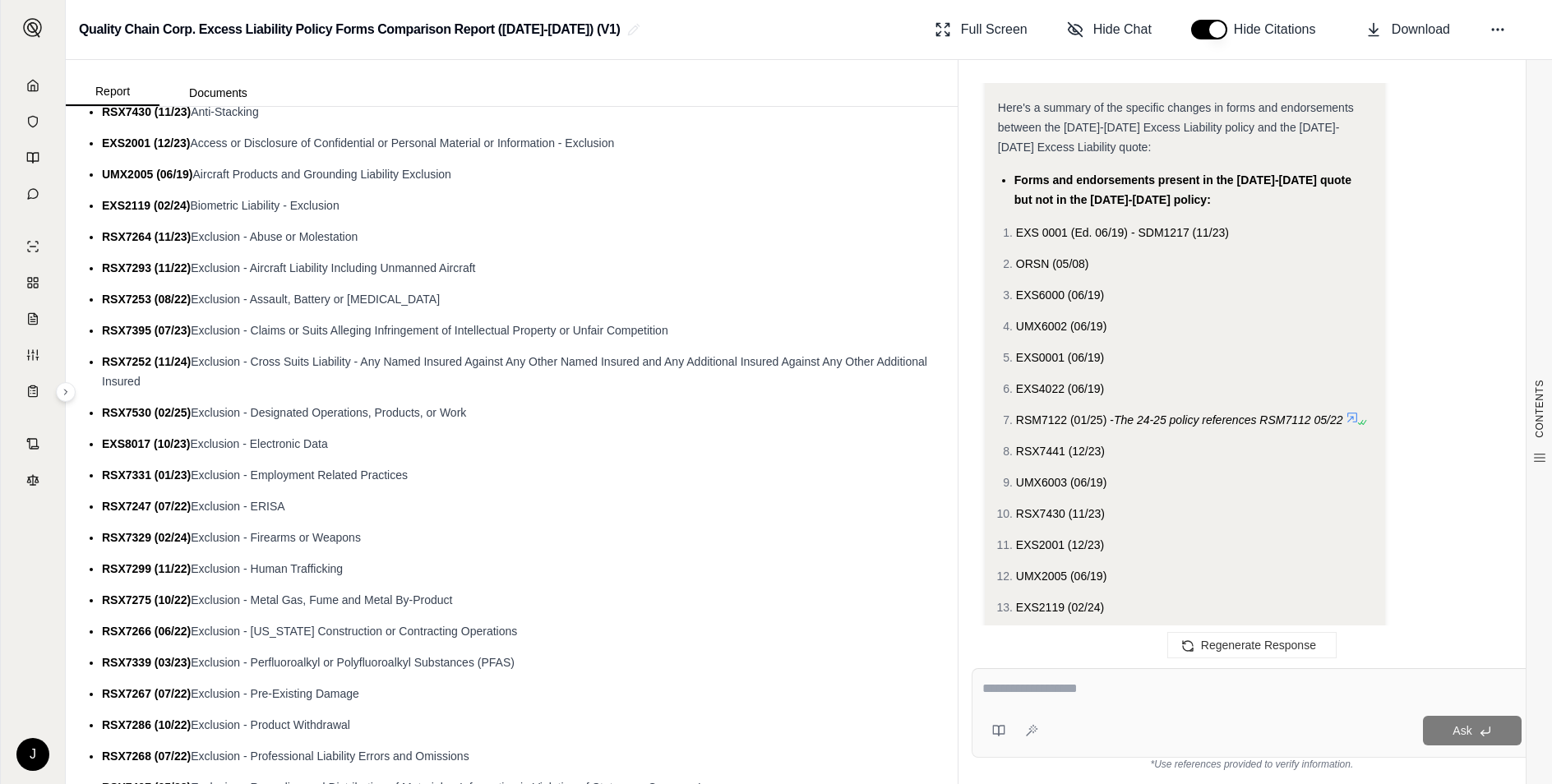
click at [489, 725] on li "RSX7286 (10/22) Exclusion - Product Withdrawal" at bounding box center [520, 725] width 836 height 20
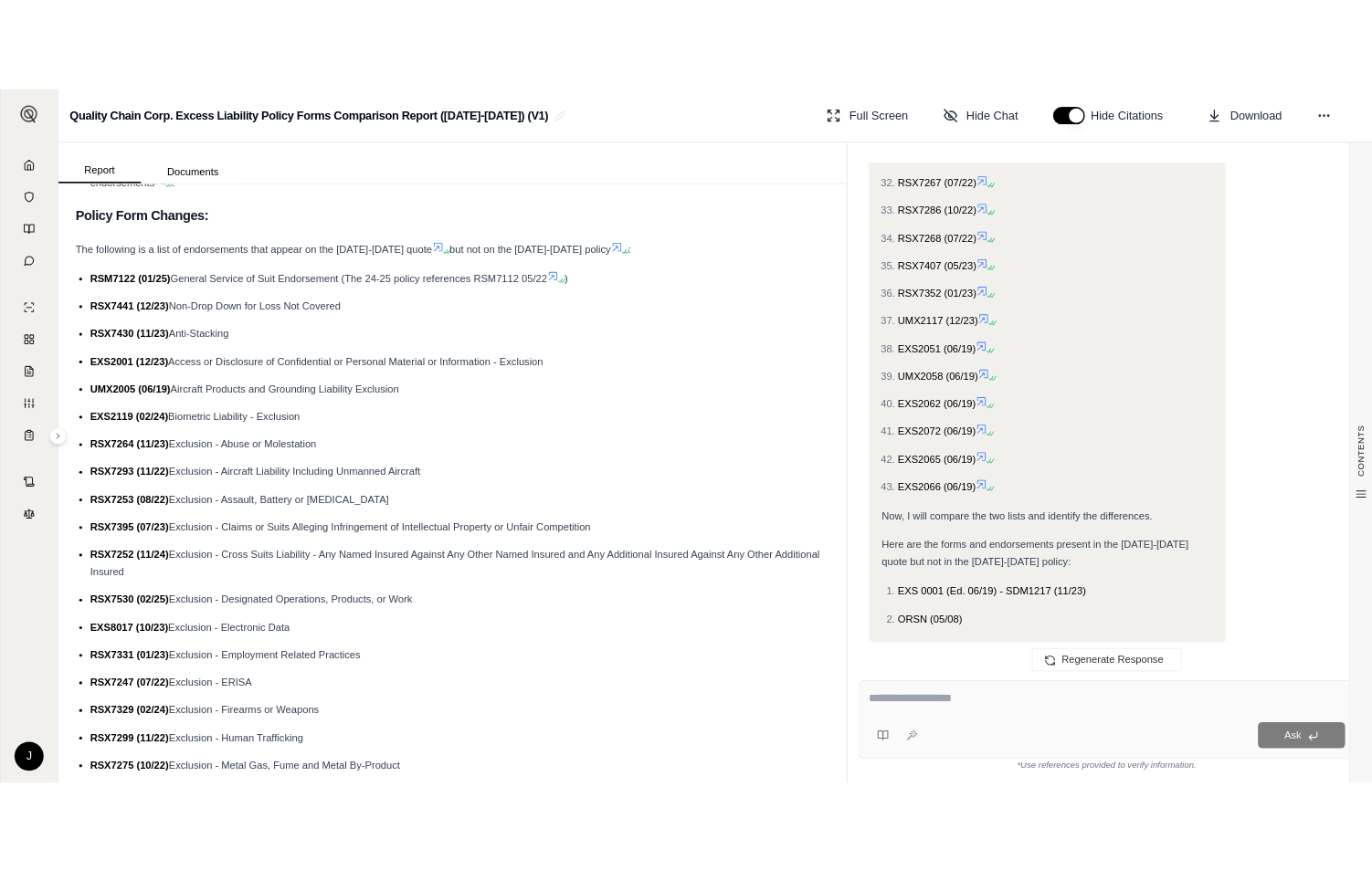
scroll to position [3350, 0]
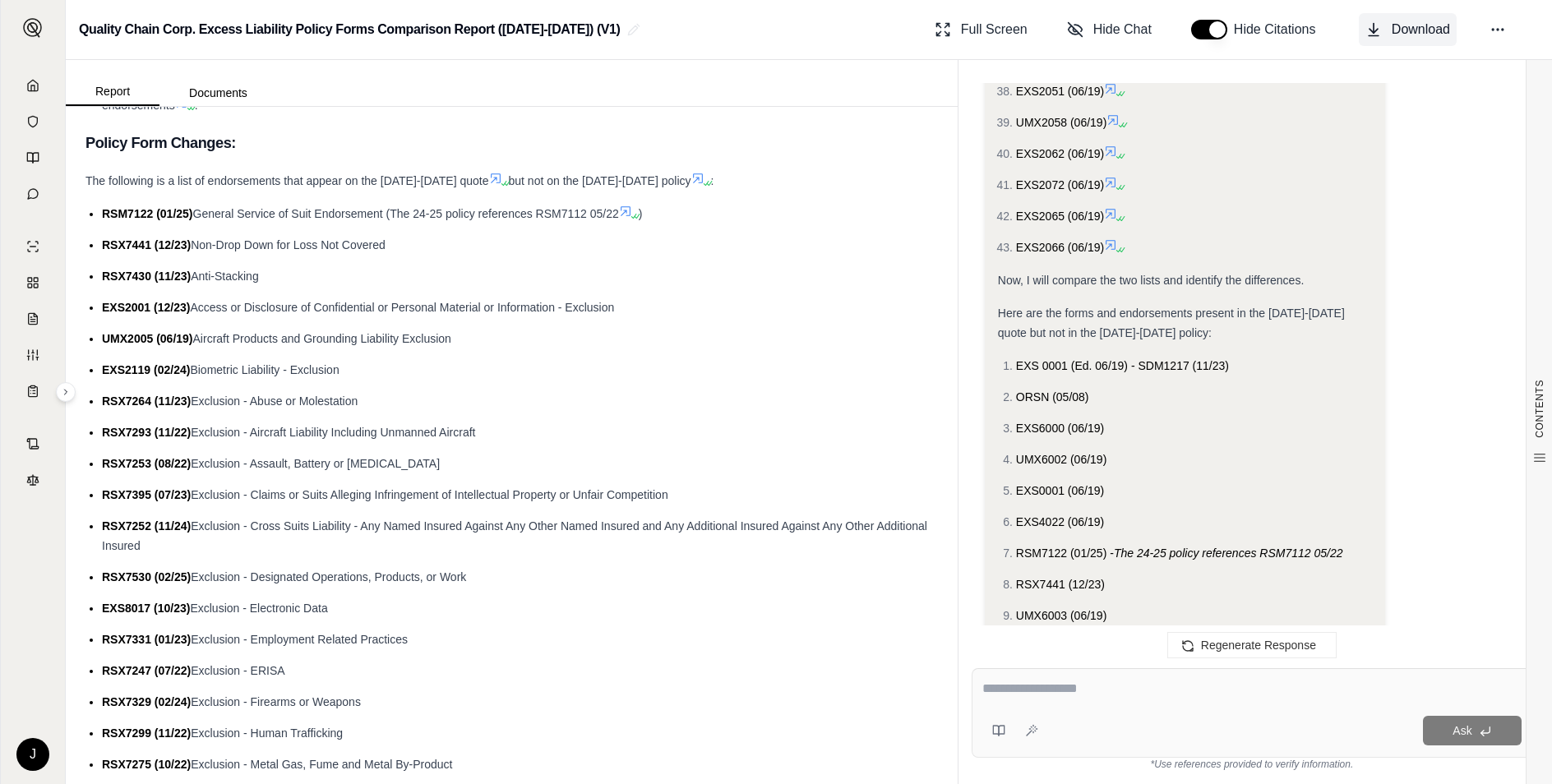
click at [1422, 32] on span "Download" at bounding box center [1420, 30] width 58 height 20
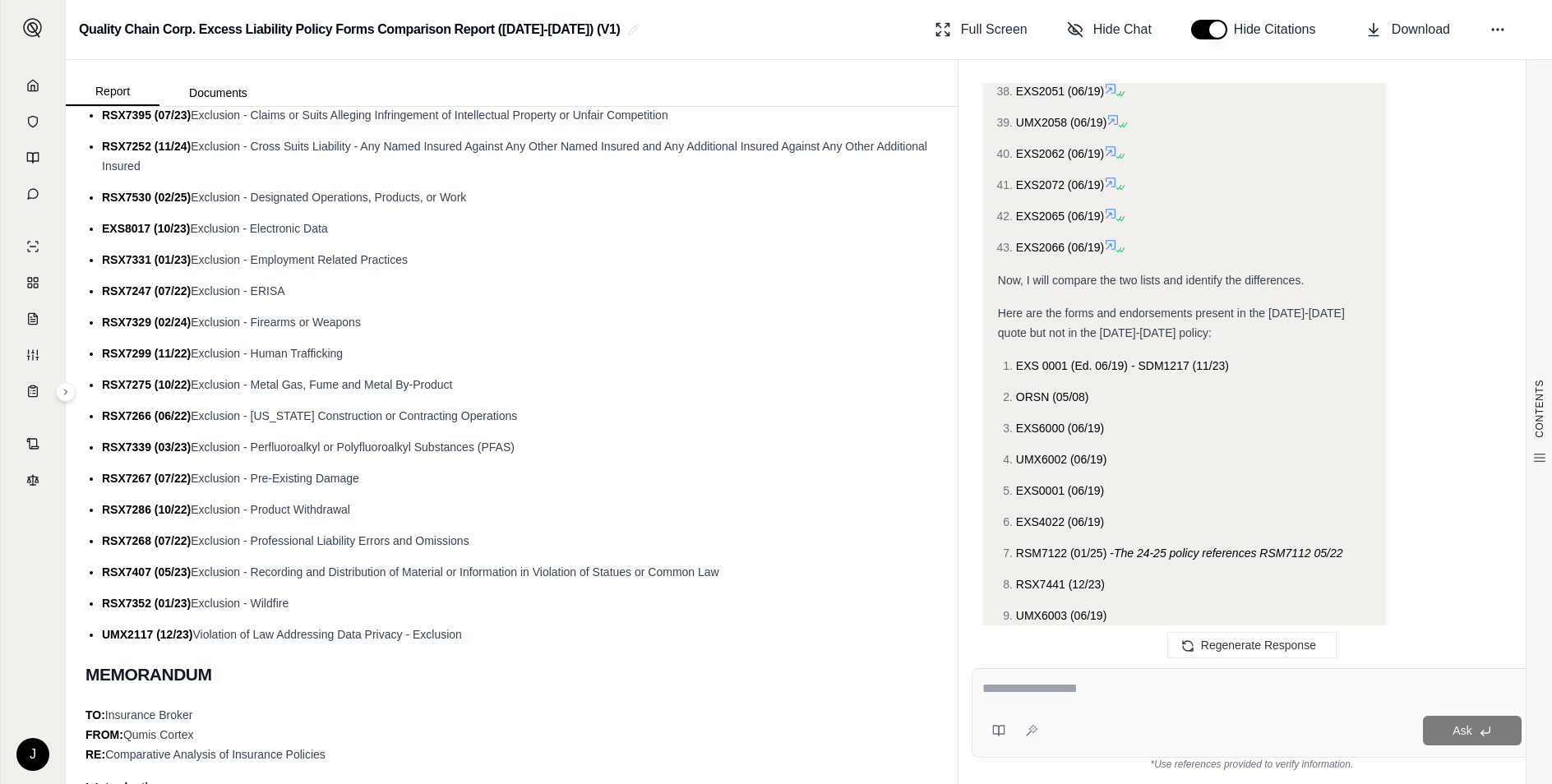
scroll to position [625, 0]
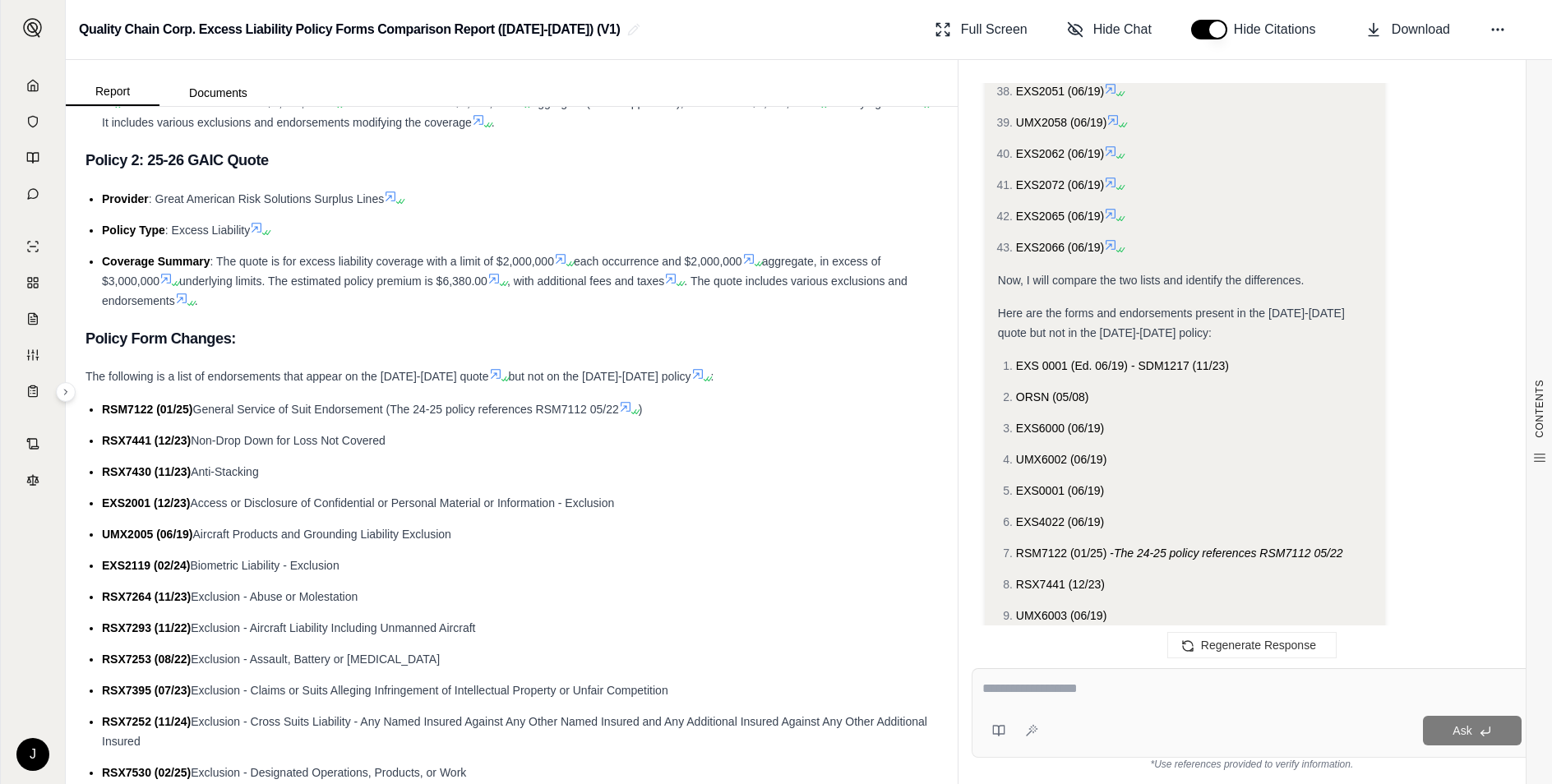
click at [34, 91] on icon at bounding box center [33, 85] width 10 height 11
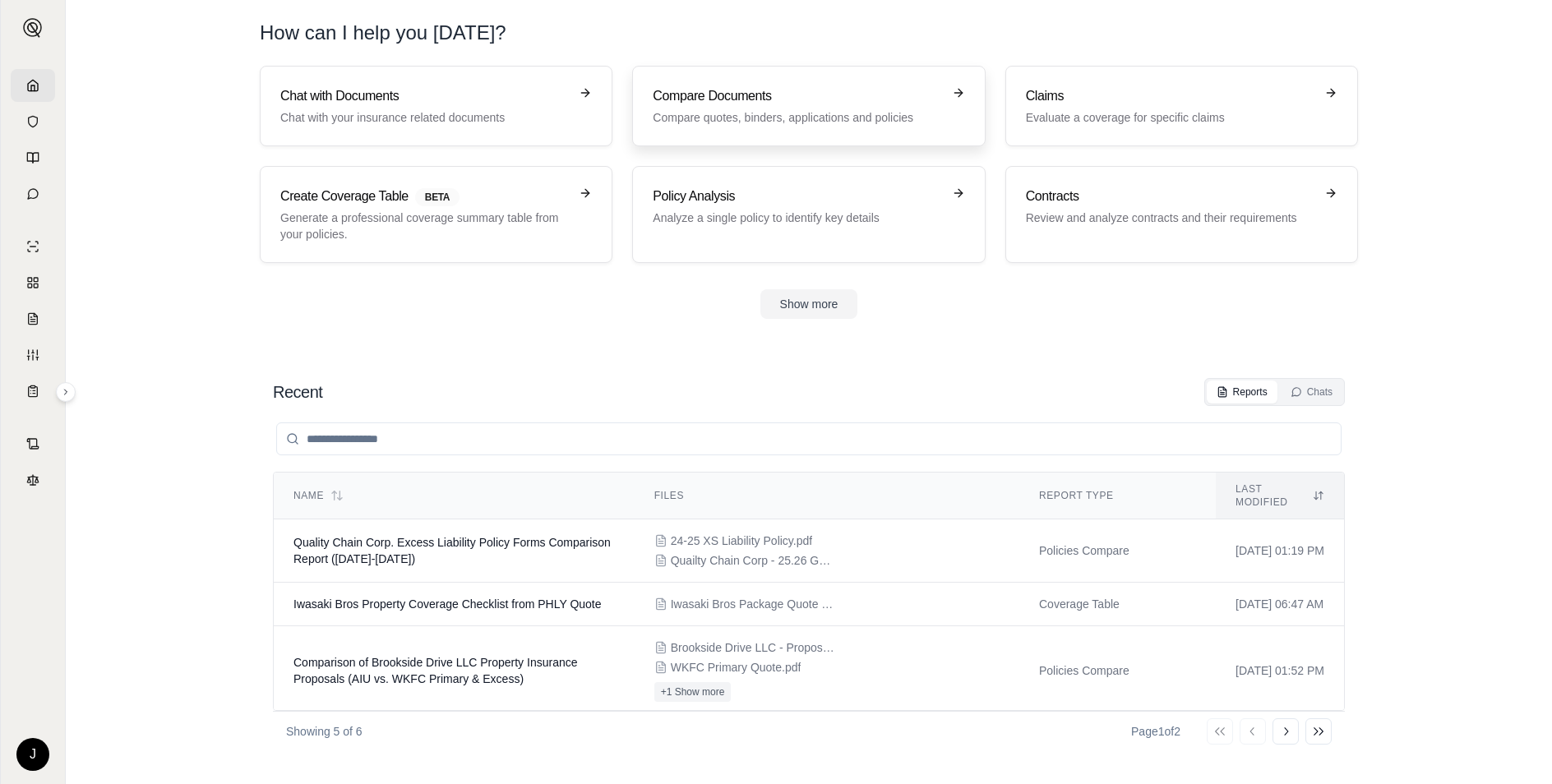
click at [869, 114] on p "Compare quotes, binders, applications and policies" at bounding box center [797, 118] width 288 height 16
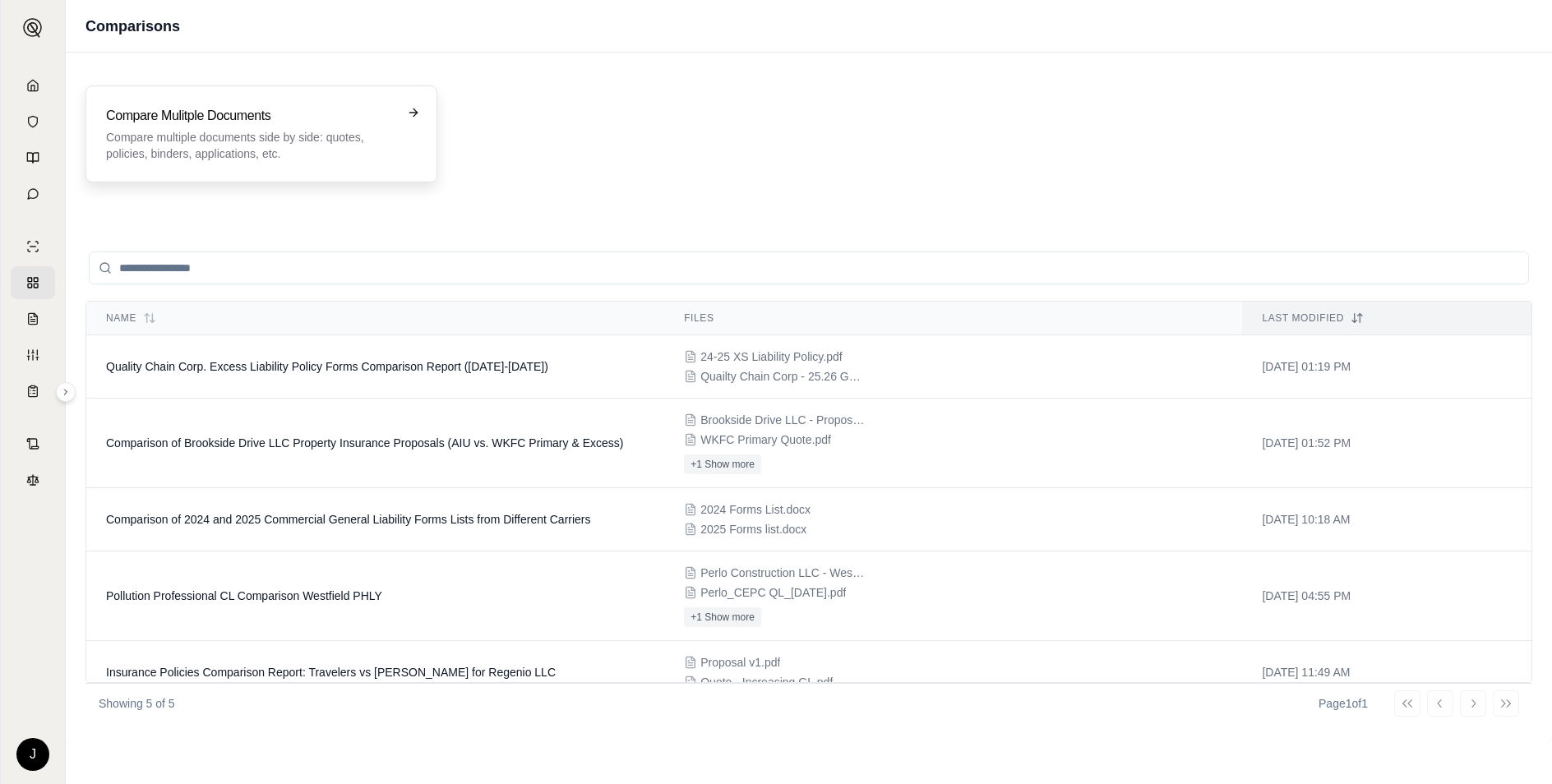
click at [301, 142] on p "Compare multiple documents side by side: quotes, policies, binders, application…" at bounding box center [250, 146] width 287 height 33
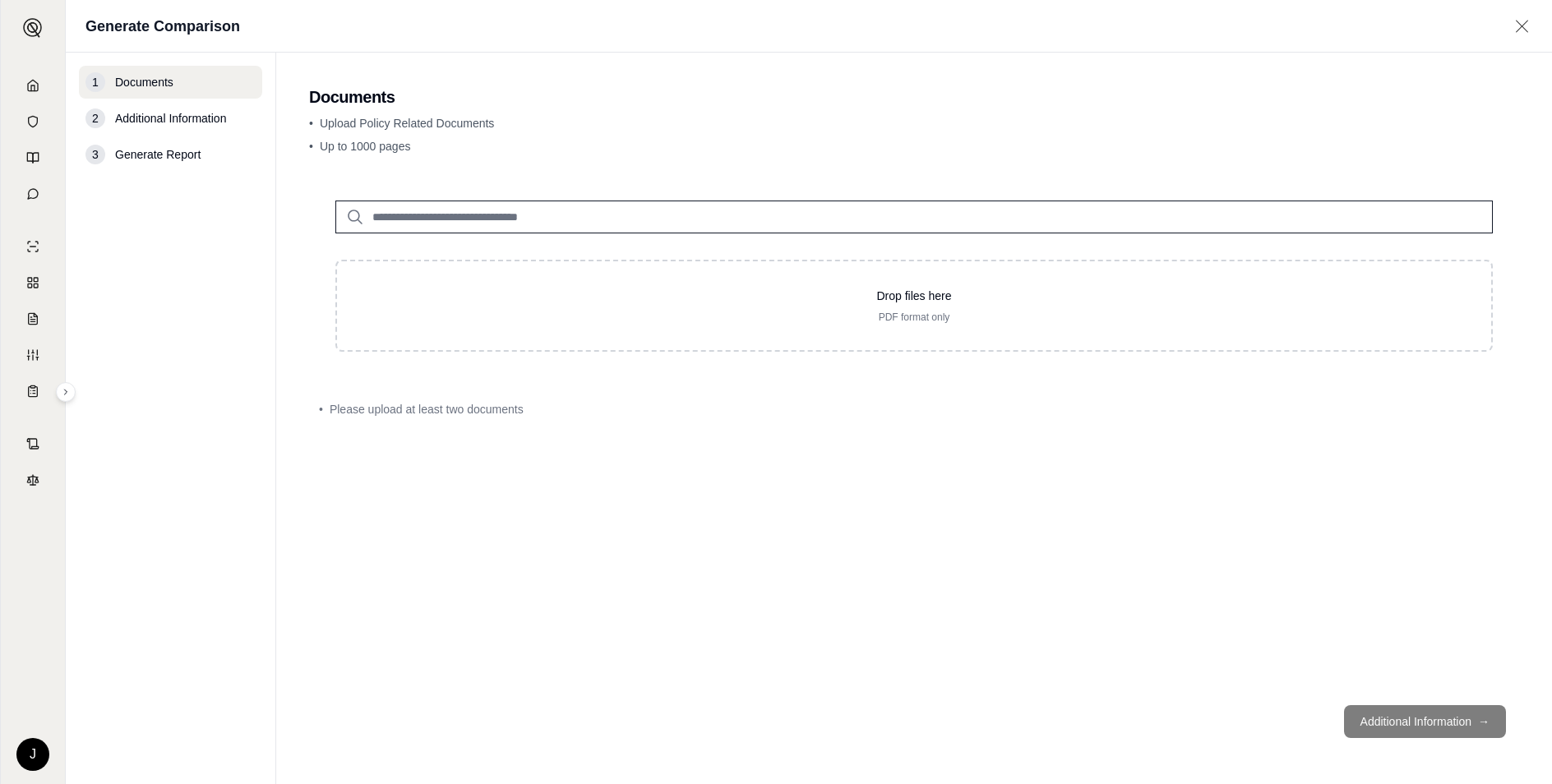
click at [446, 218] on input "search" at bounding box center [914, 217] width 1157 height 33
click at [442, 212] on input "search" at bounding box center [914, 217] width 1157 height 33
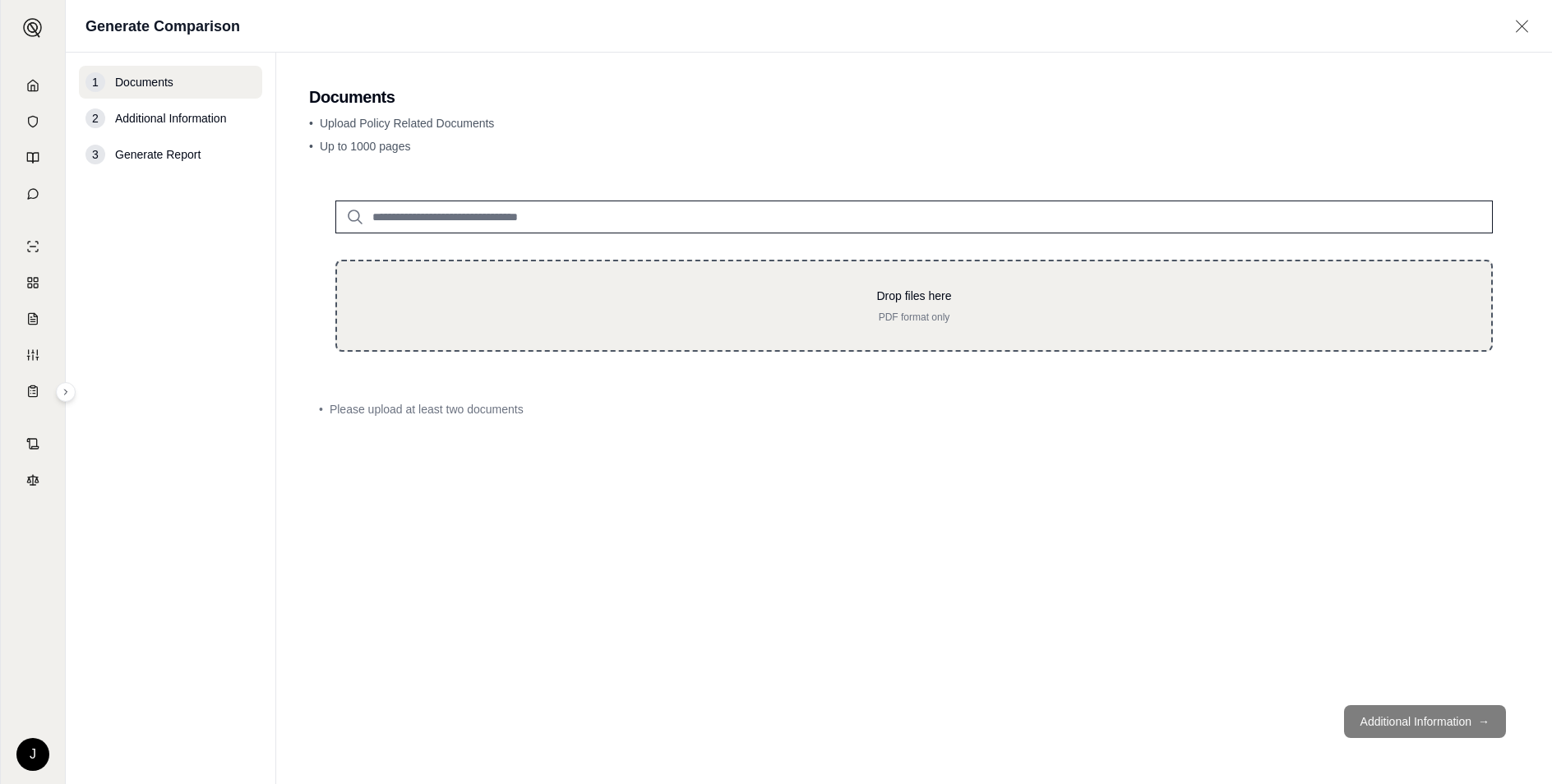
click at [509, 289] on p "Drop files here" at bounding box center [914, 296] width 1101 height 16
type input "**********"
